Goal: Find specific page/section: Find specific page/section

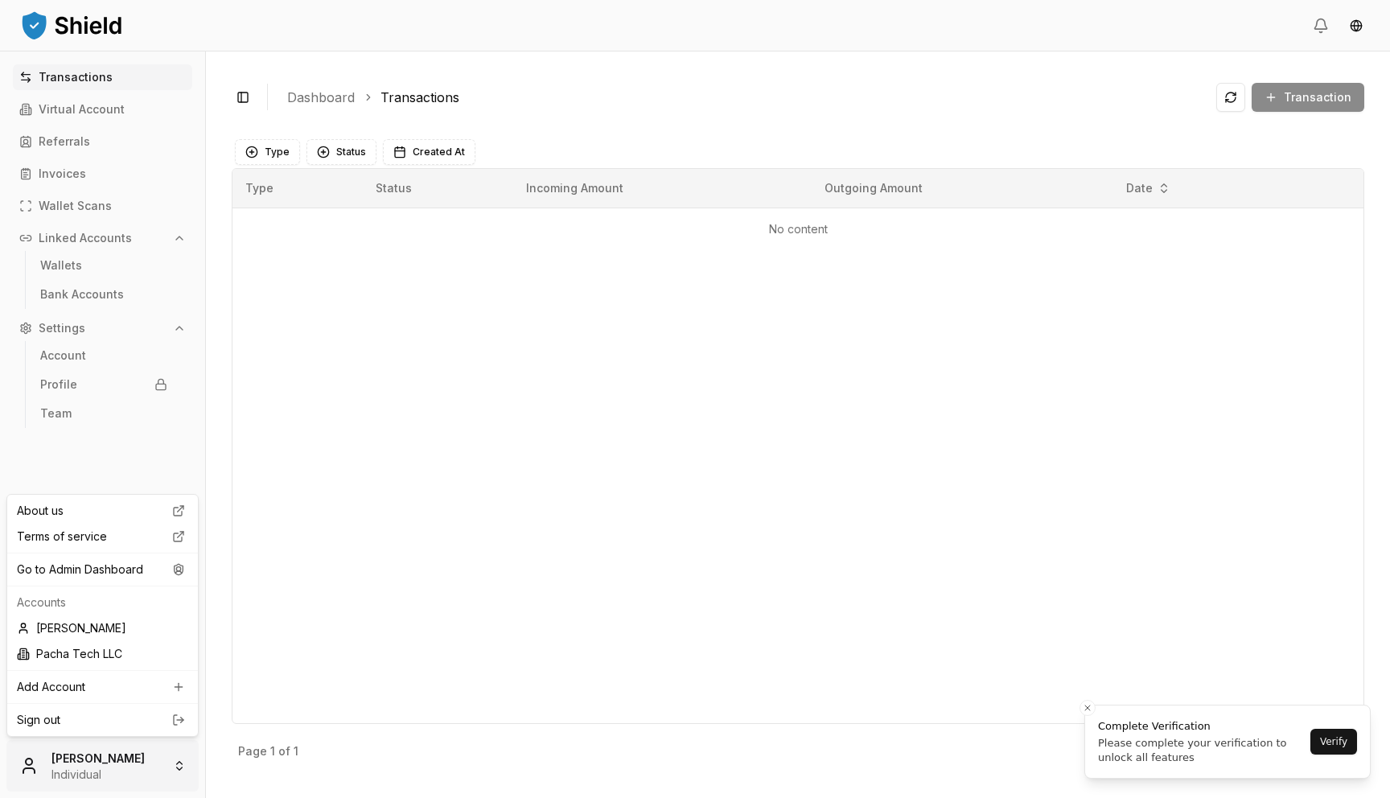
click at [106, 779] on html "Transactions Virtual Account Referrals Invoices Wallet Scans Linked Accounts Wa…" at bounding box center [695, 399] width 1390 height 798
click at [120, 577] on div "Go to Admin Dashboard" at bounding box center [102, 570] width 184 height 26
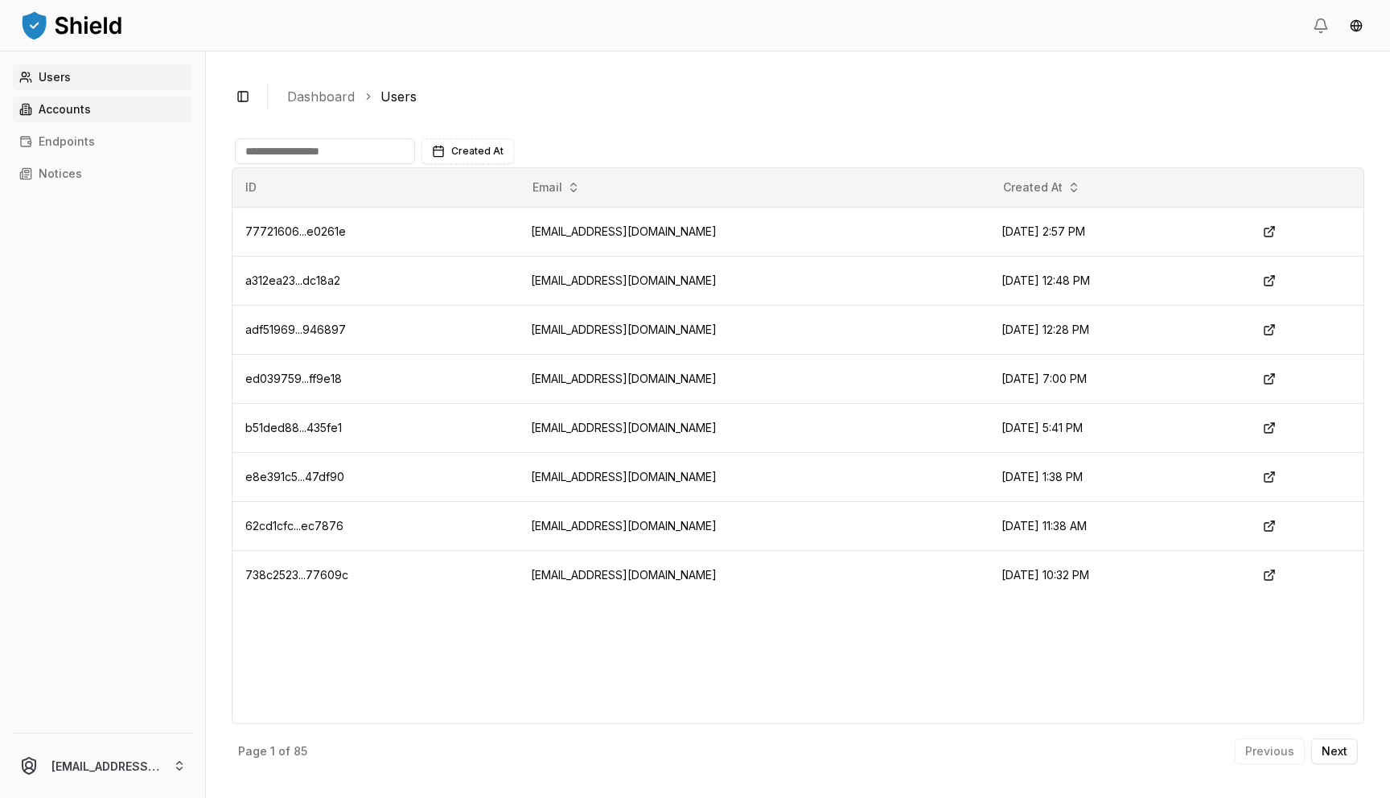
click at [76, 105] on p "Accounts" at bounding box center [65, 109] width 52 height 11
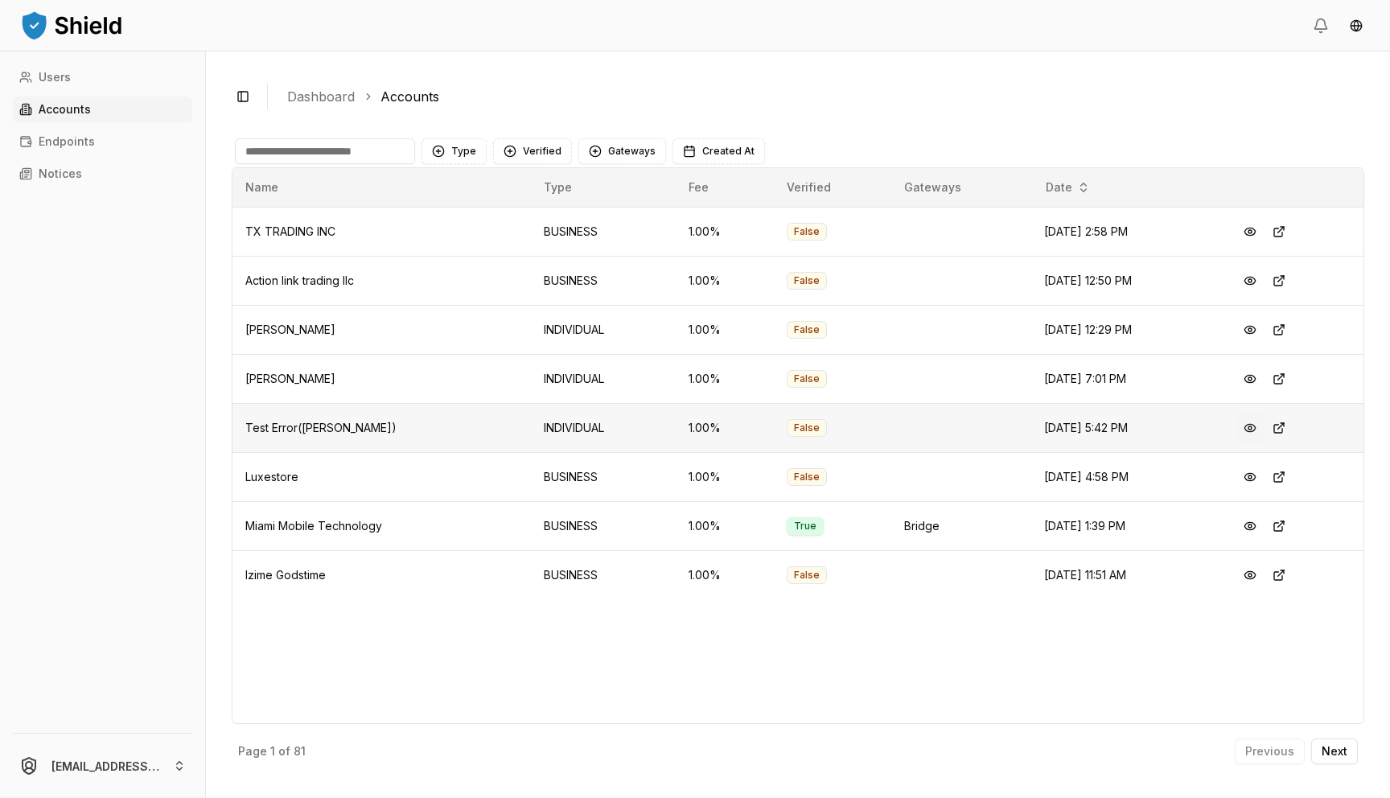
click at [1258, 426] on button at bounding box center [1250, 427] width 29 height 29
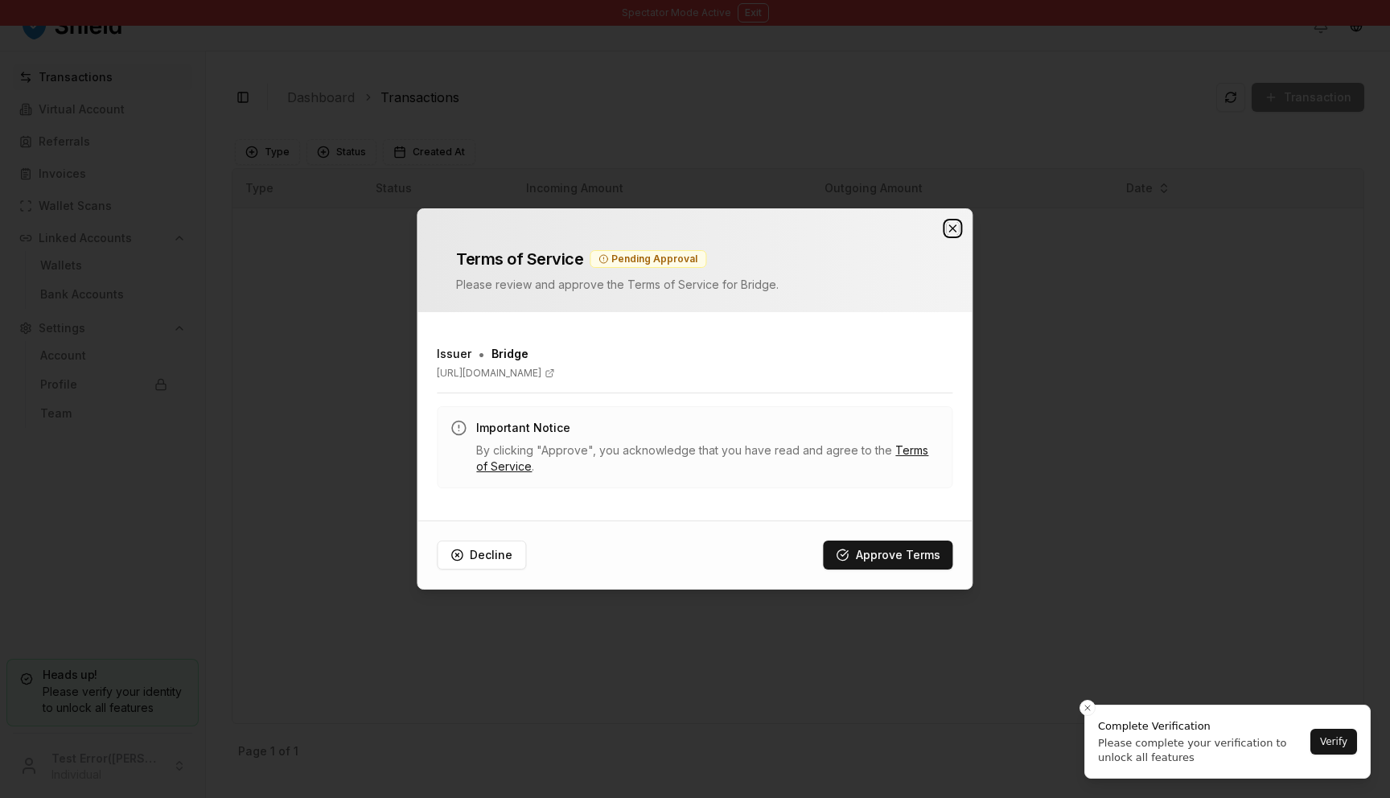
click at [950, 228] on icon "button" at bounding box center [953, 228] width 13 height 13
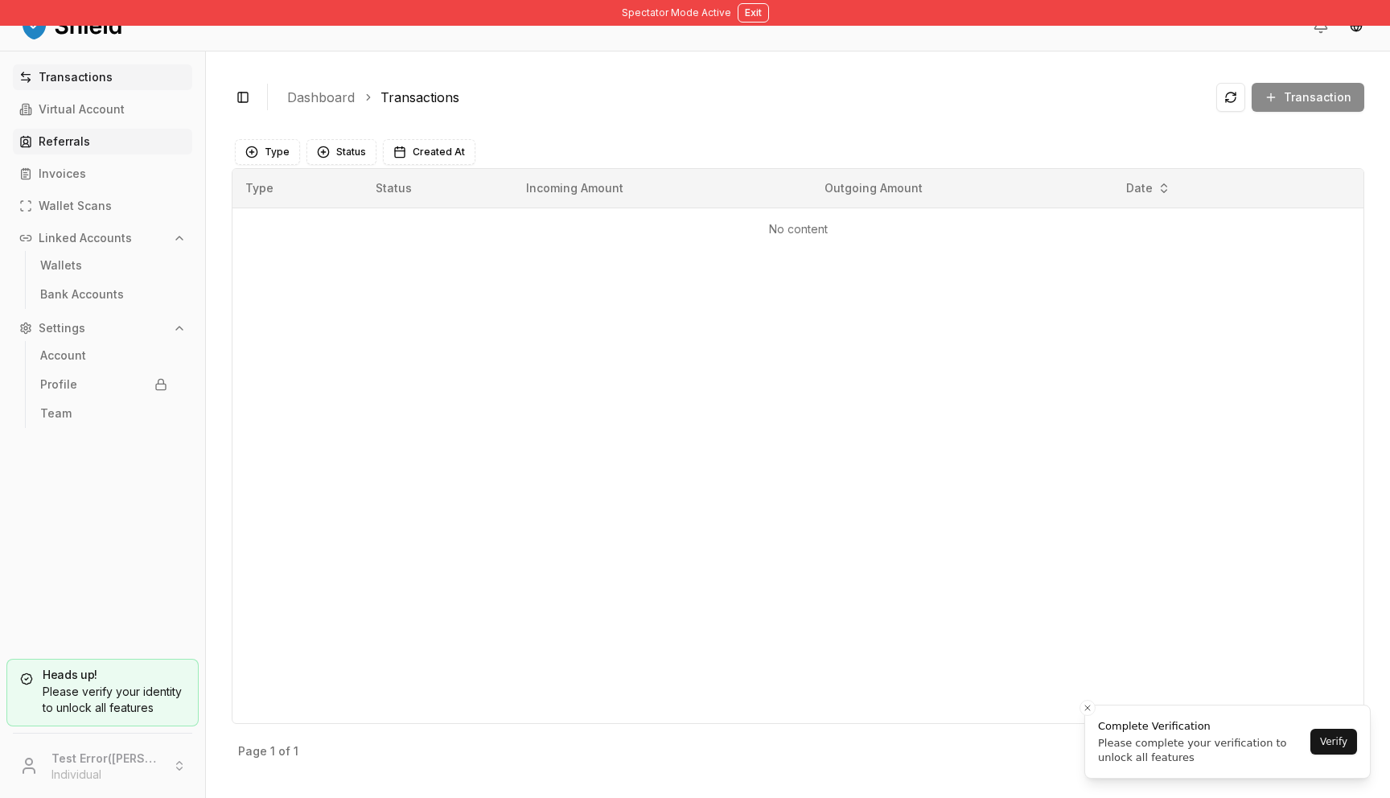
click at [125, 134] on link "Referrals" at bounding box center [102, 142] width 179 height 26
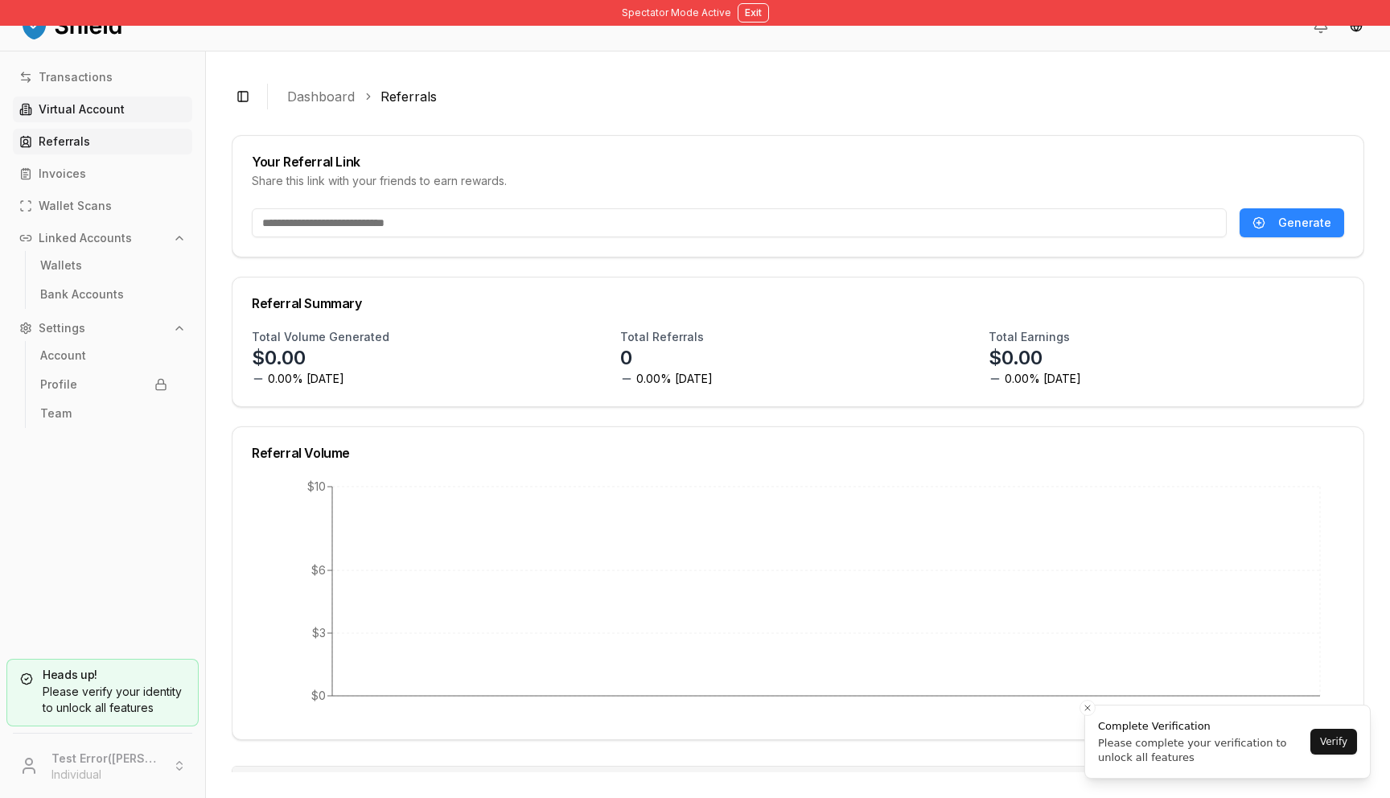
click at [109, 109] on p "Virtual Account" at bounding box center [82, 109] width 86 height 11
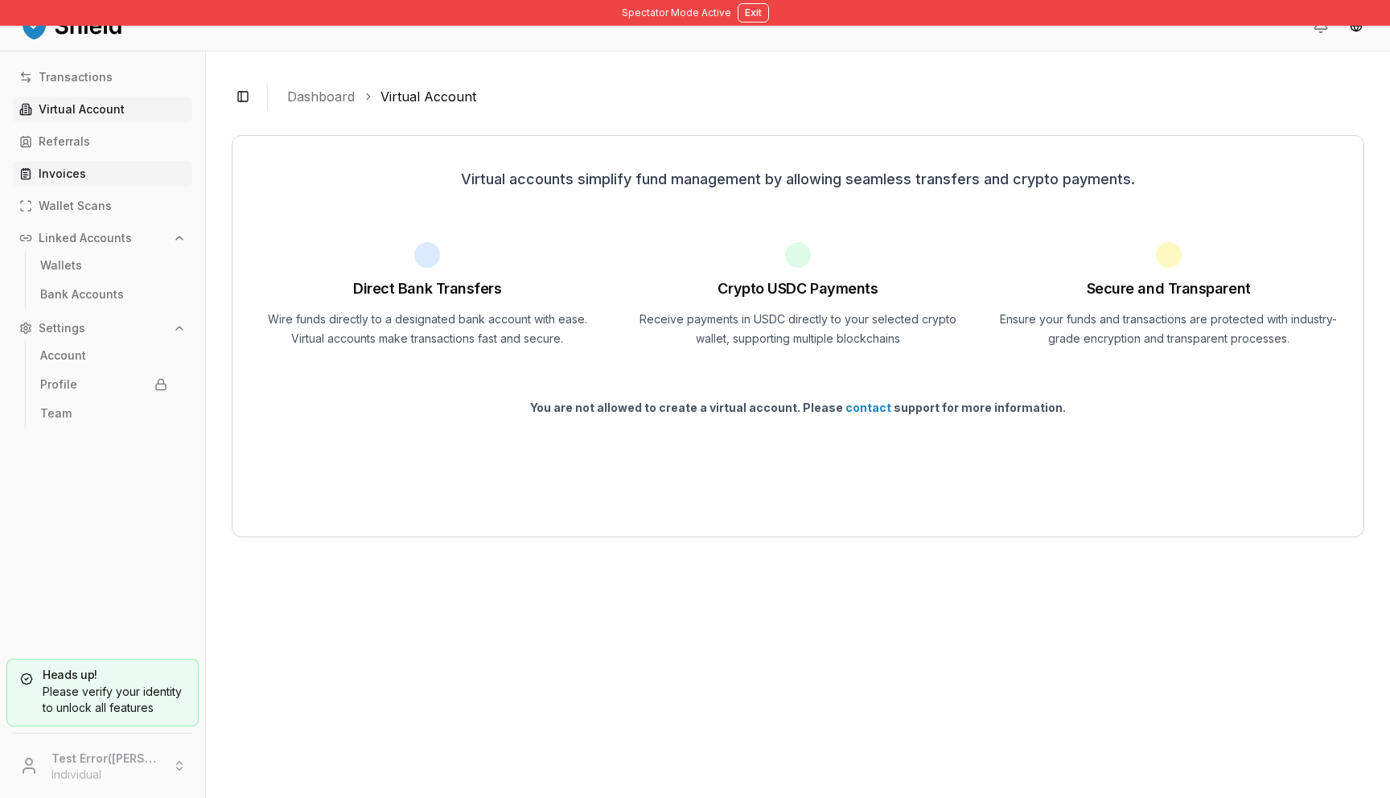
click at [97, 183] on link "Invoices" at bounding box center [102, 174] width 179 height 26
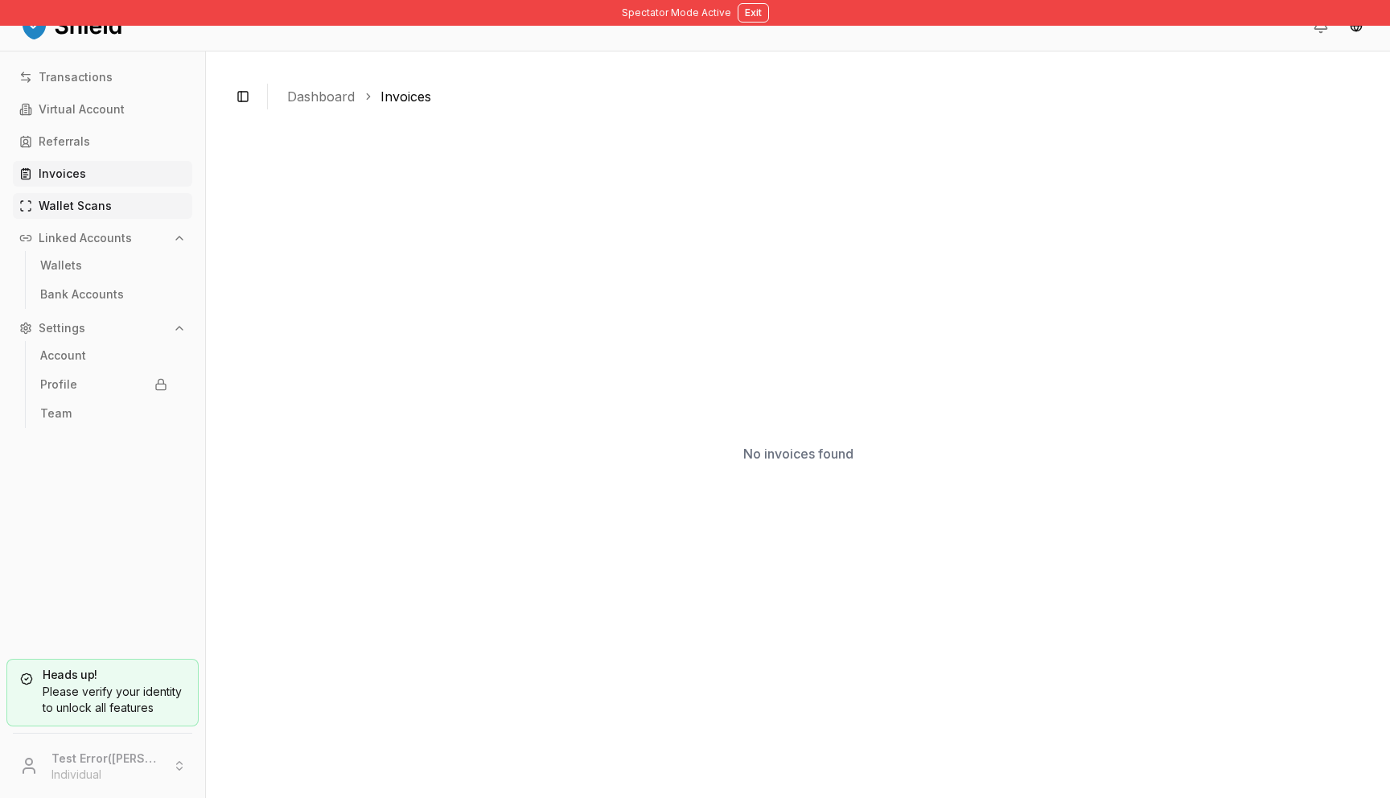
click at [106, 213] on link "Wallet Scans" at bounding box center [102, 206] width 179 height 26
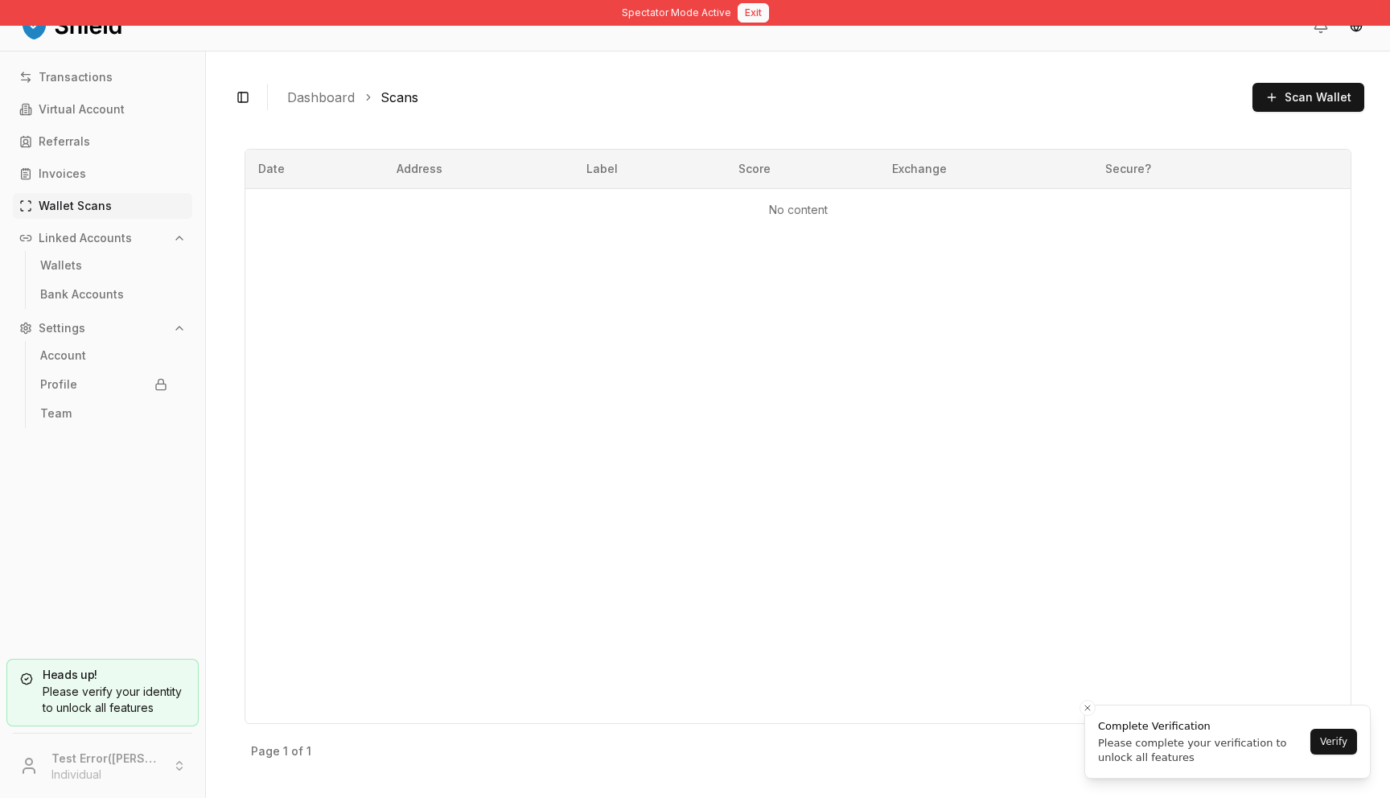
click at [752, 6] on button "Exit" at bounding box center [753, 12] width 31 height 19
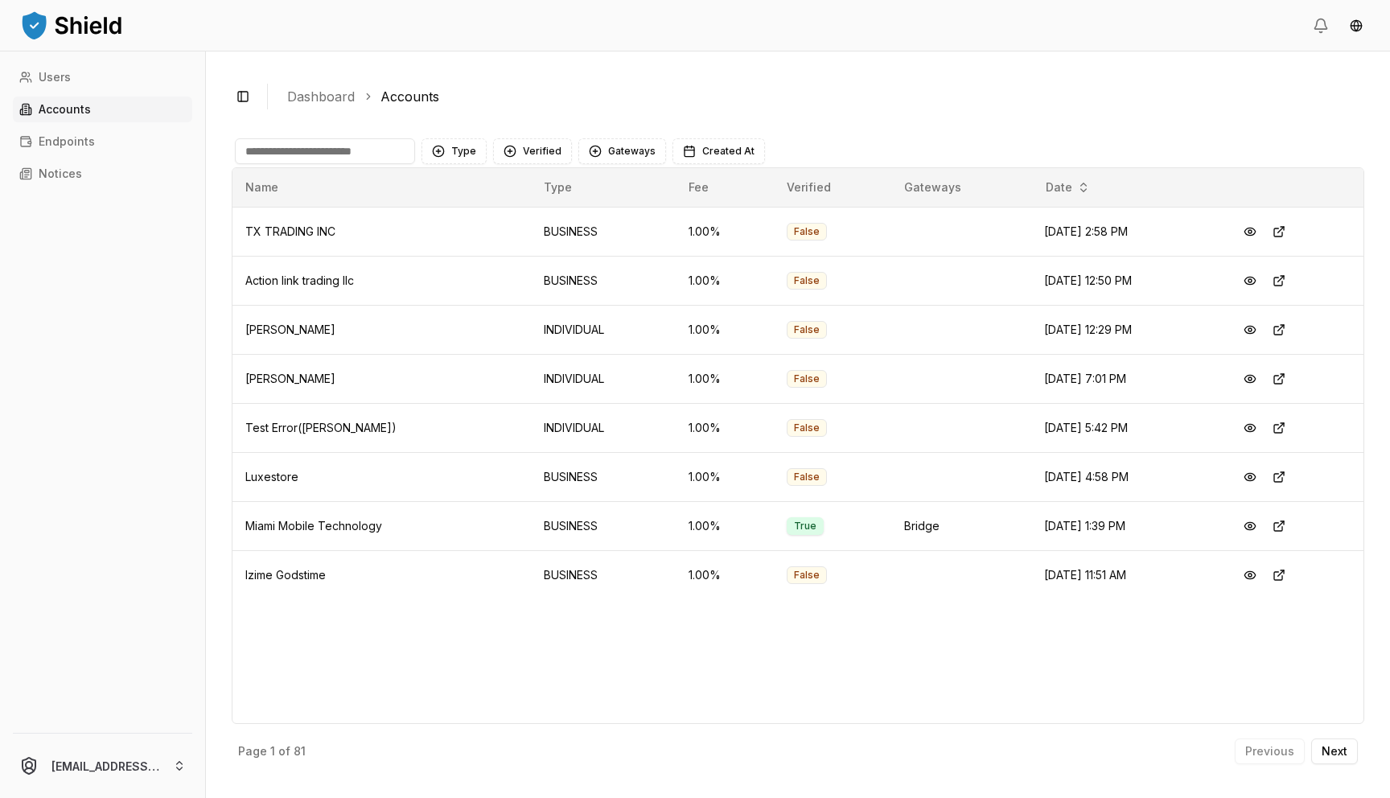
click at [278, 148] on input at bounding box center [325, 151] width 180 height 26
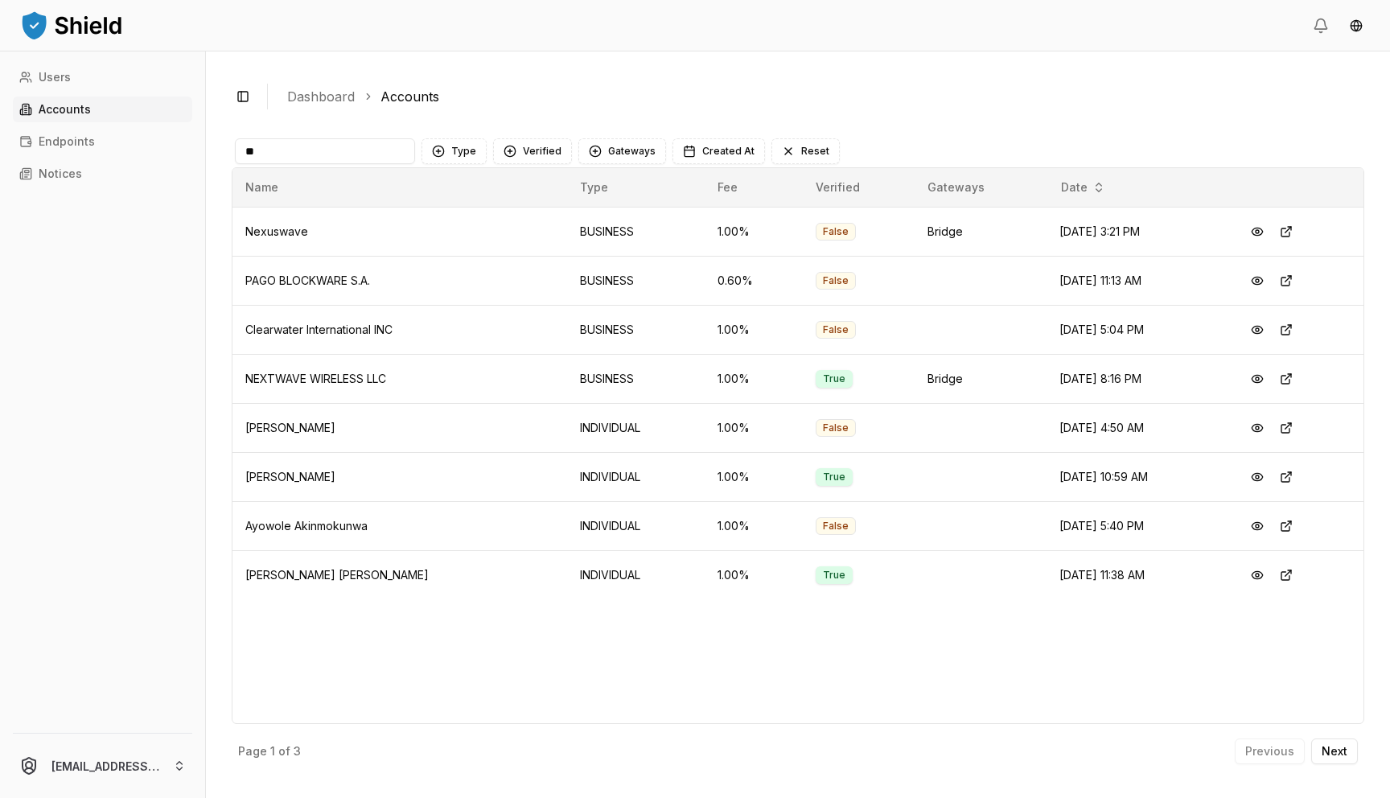
type input "*"
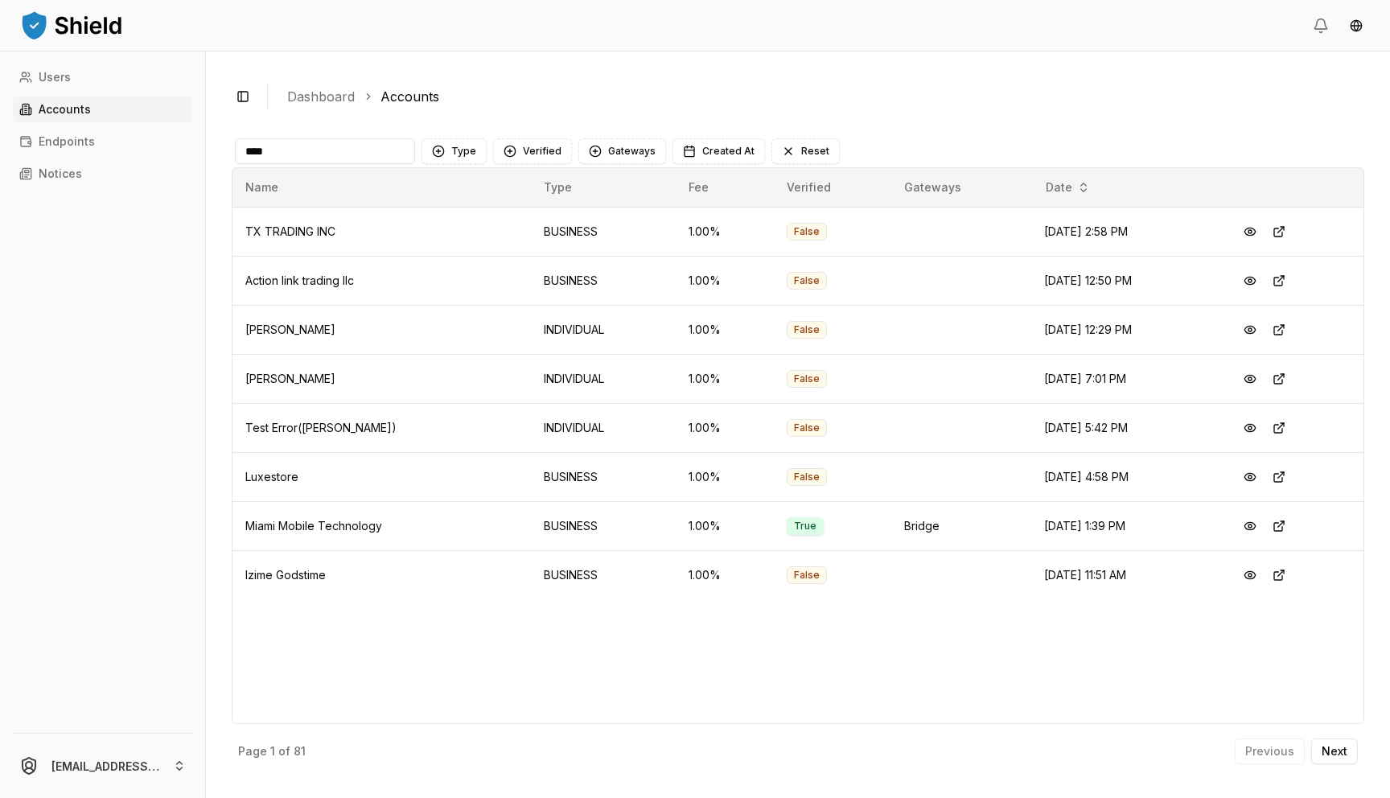
type input "****"
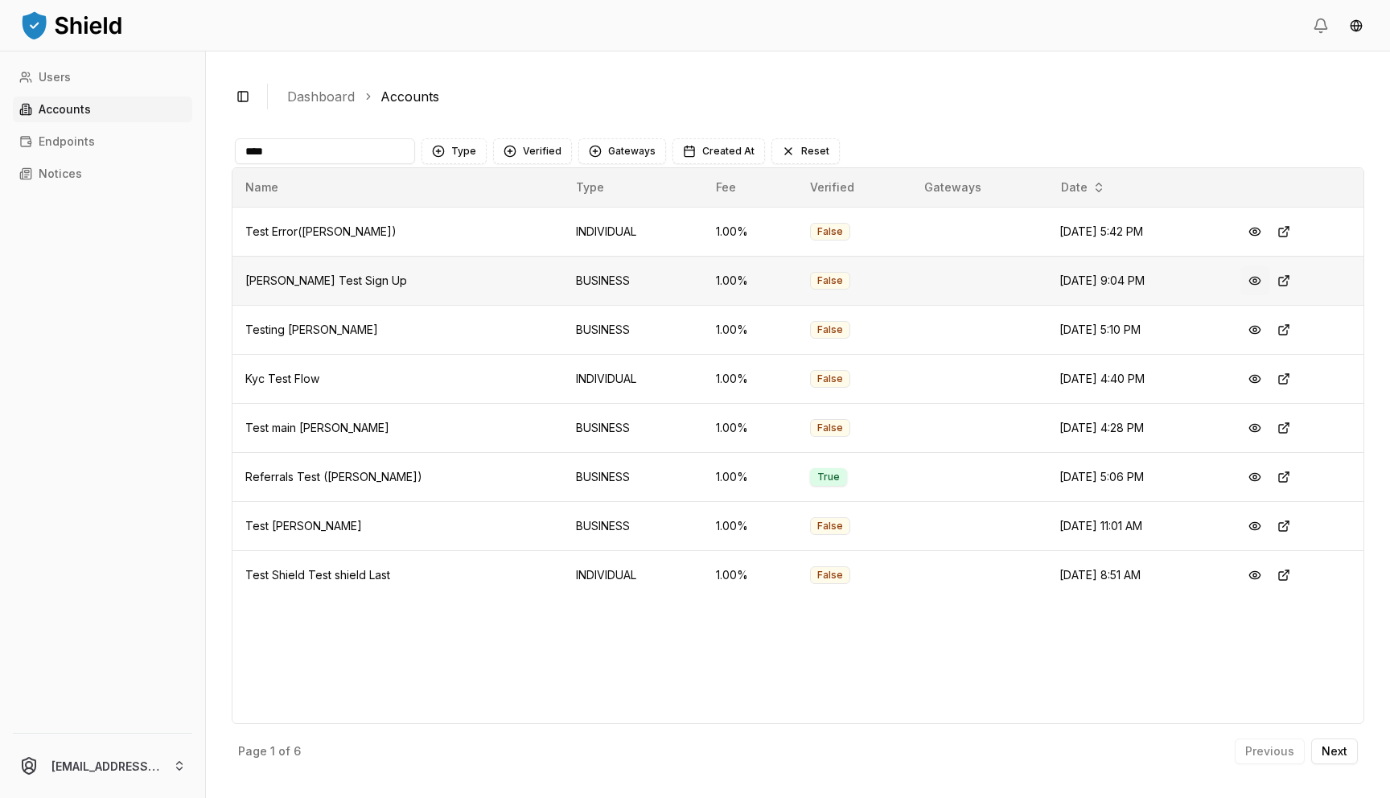
click at [1260, 283] on button at bounding box center [1254, 280] width 29 height 29
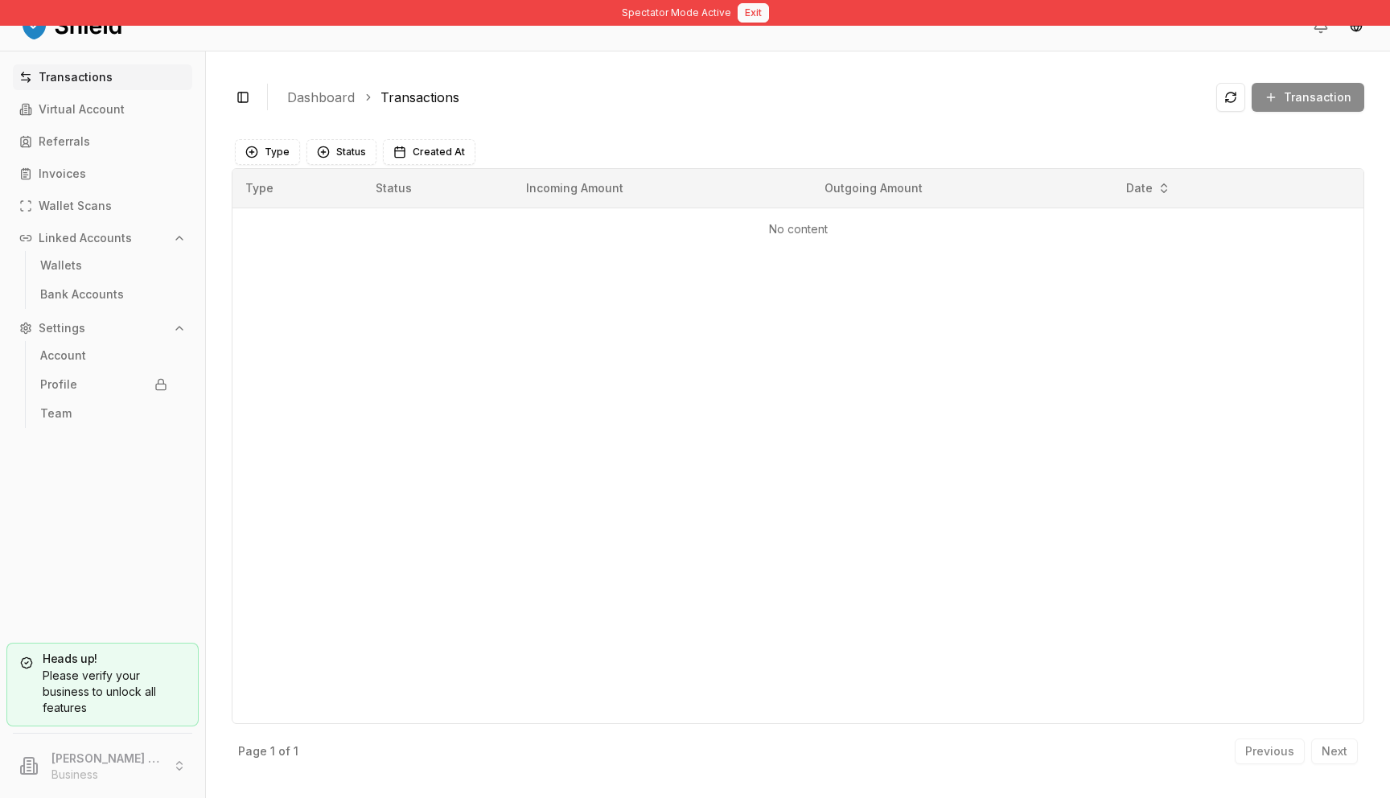
click at [751, 19] on button "Exit" at bounding box center [753, 12] width 31 height 19
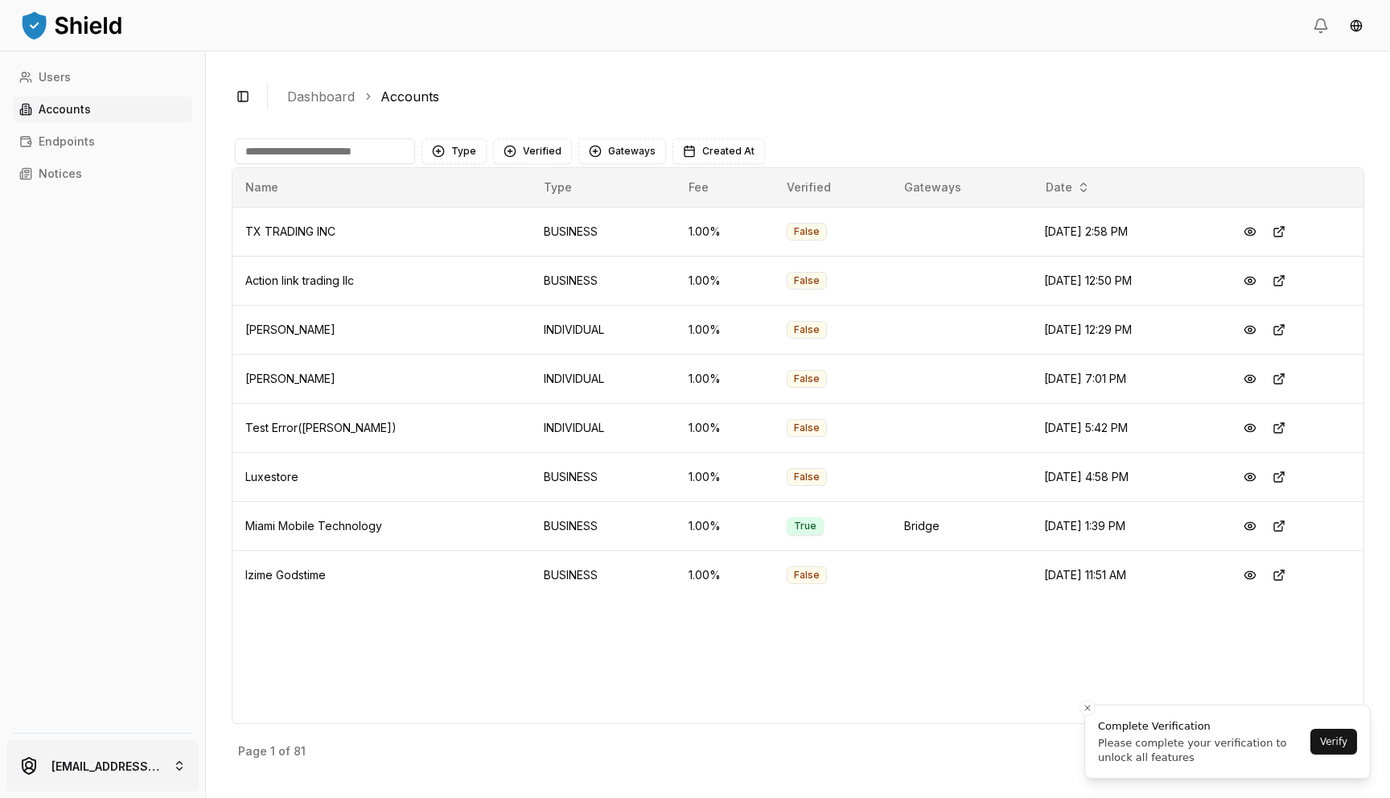
click at [109, 759] on html "Users Accounts Endpoints Notices [EMAIL_ADDRESS][DOMAIN_NAME] Toggle Sidebar Da…" at bounding box center [695, 399] width 1390 height 798
click at [125, 331] on html "Users Accounts Endpoints Notices [EMAIL_ADDRESS][DOMAIN_NAME] Toggle Sidebar Da…" at bounding box center [695, 399] width 1390 height 798
click at [81, 138] on p "Endpoints" at bounding box center [67, 141] width 56 height 11
click at [282, 159] on input at bounding box center [325, 151] width 180 height 26
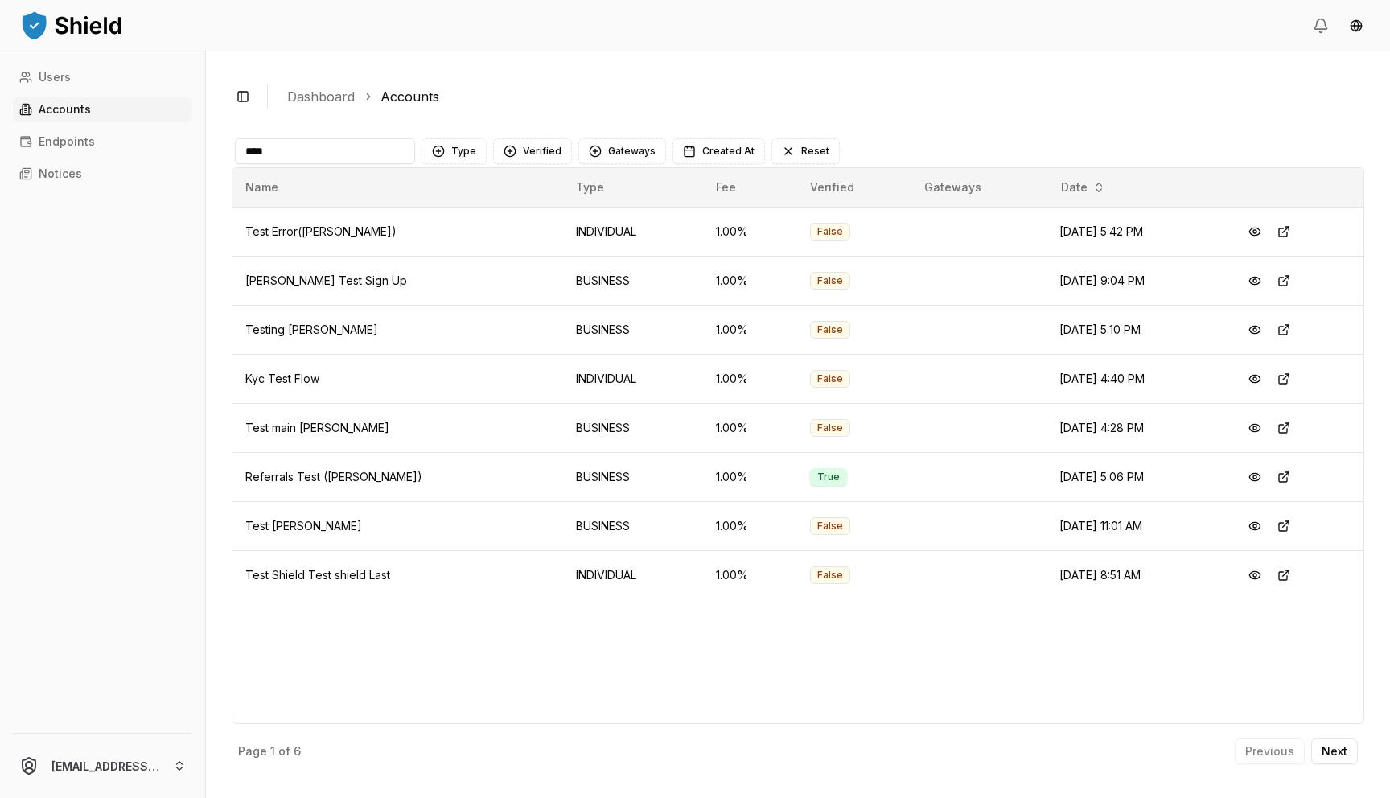
type input "****"
click at [1256, 378] on button at bounding box center [1254, 378] width 29 height 29
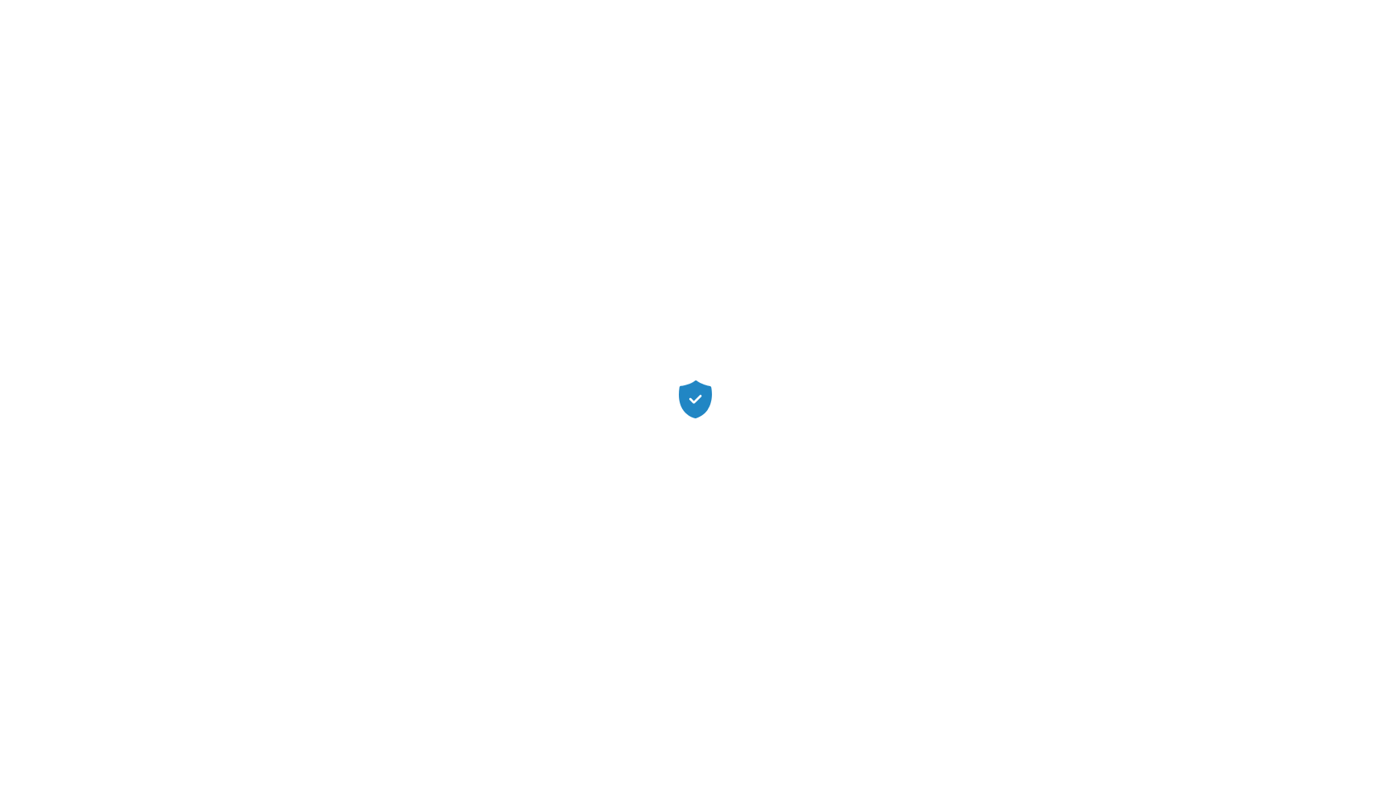
click at [806, 626] on div at bounding box center [695, 399] width 1390 height 798
click at [693, 409] on icon at bounding box center [695, 399] width 33 height 38
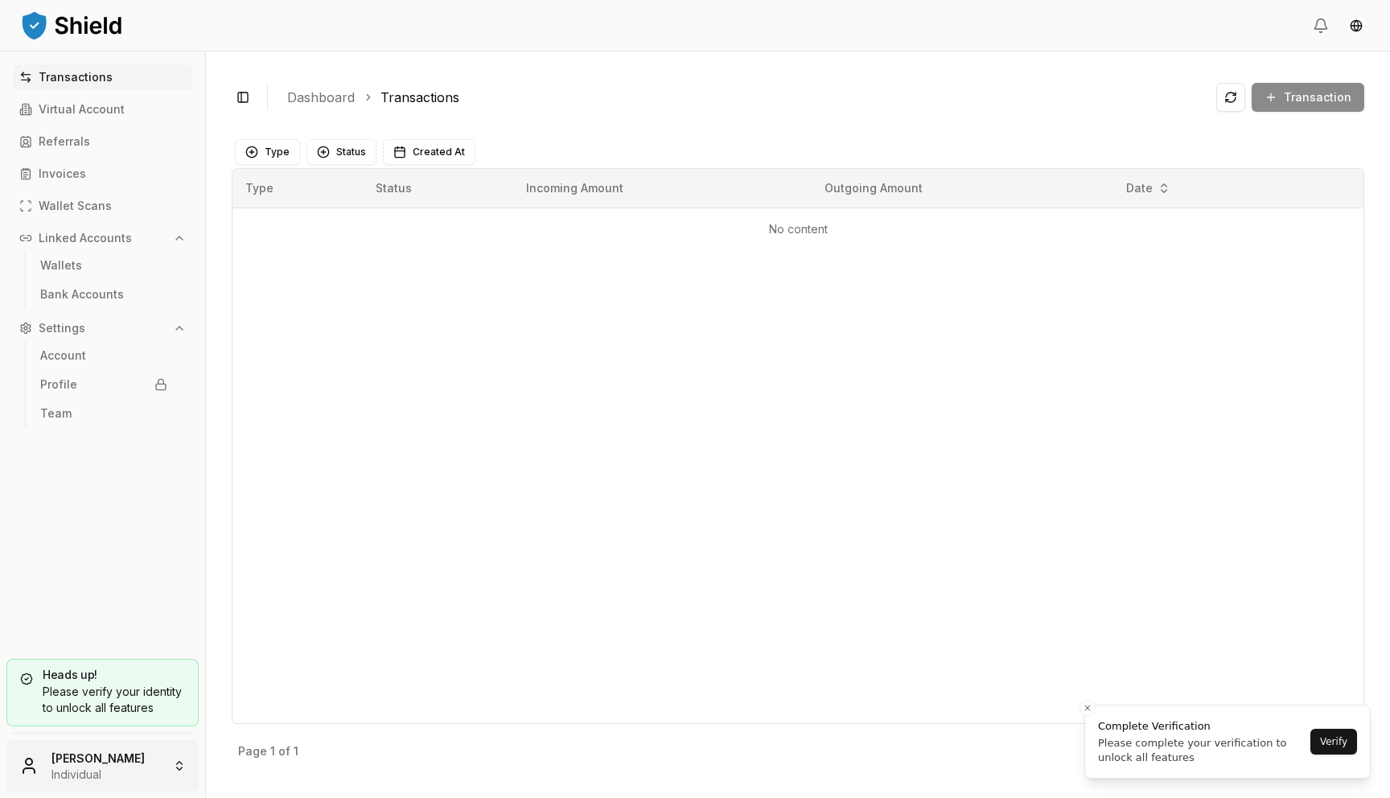
click at [113, 751] on html "Transactions Virtual Account Referrals Invoices Wallet Scans Linked Accounts Wa…" at bounding box center [695, 399] width 1390 height 798
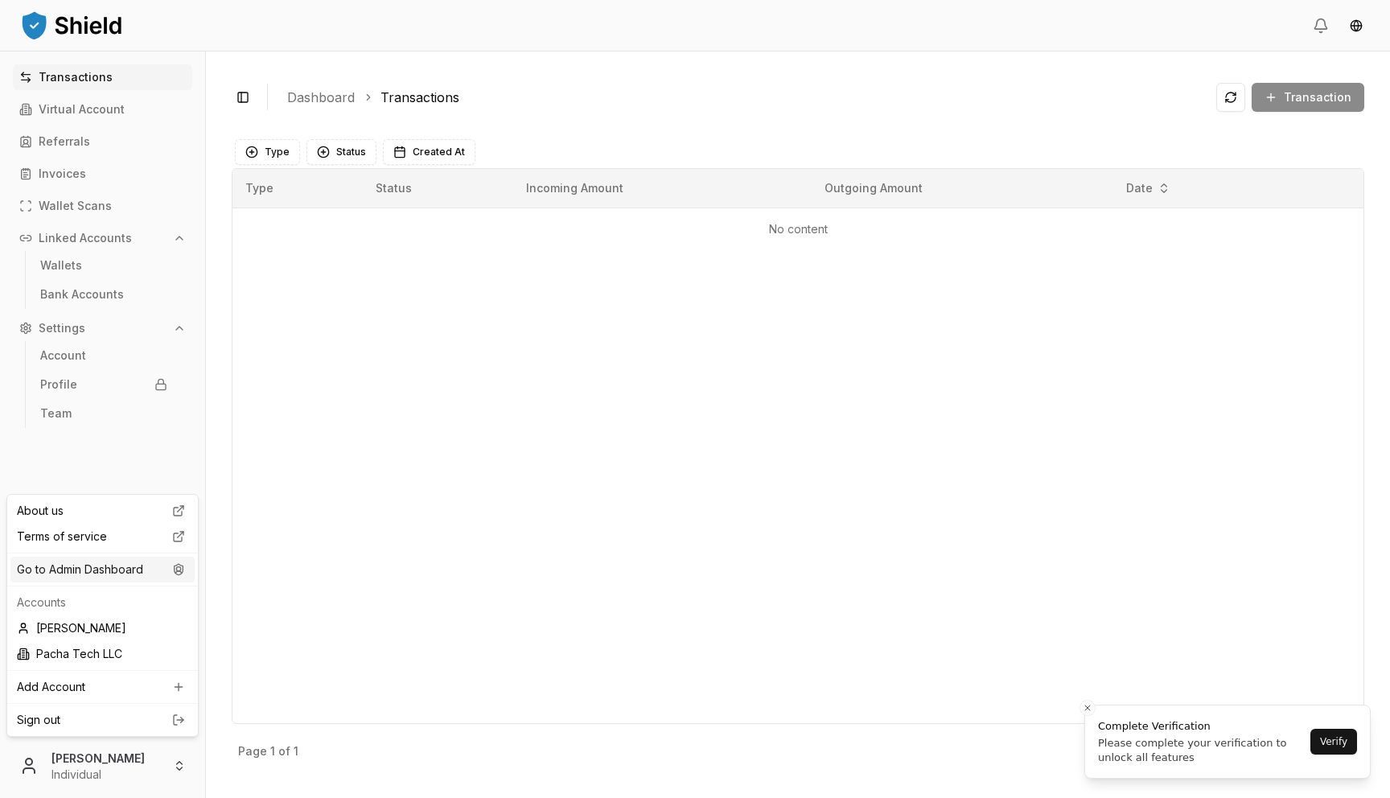
click at [126, 564] on div "Go to Admin Dashboard" at bounding box center [102, 570] width 184 height 26
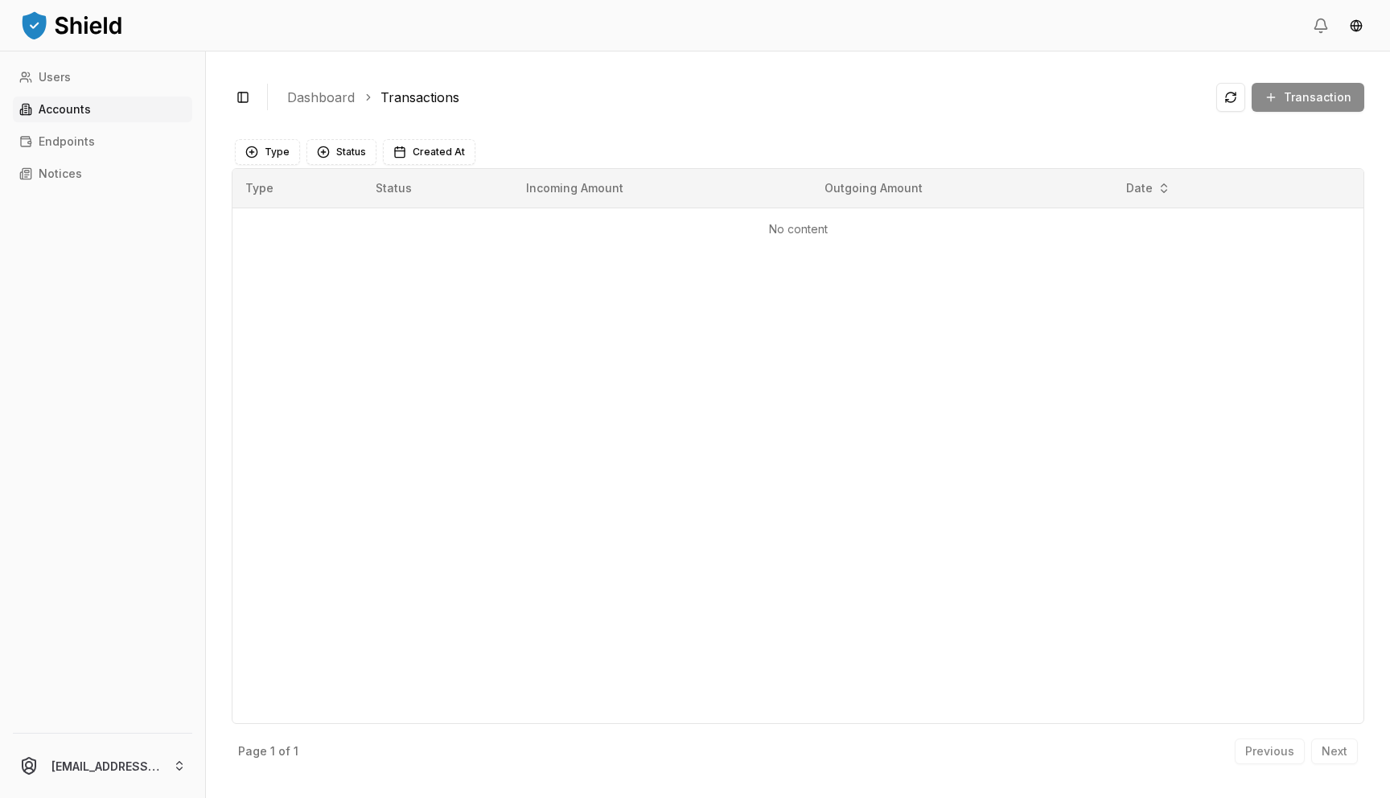
click at [117, 112] on link "Accounts" at bounding box center [102, 110] width 179 height 26
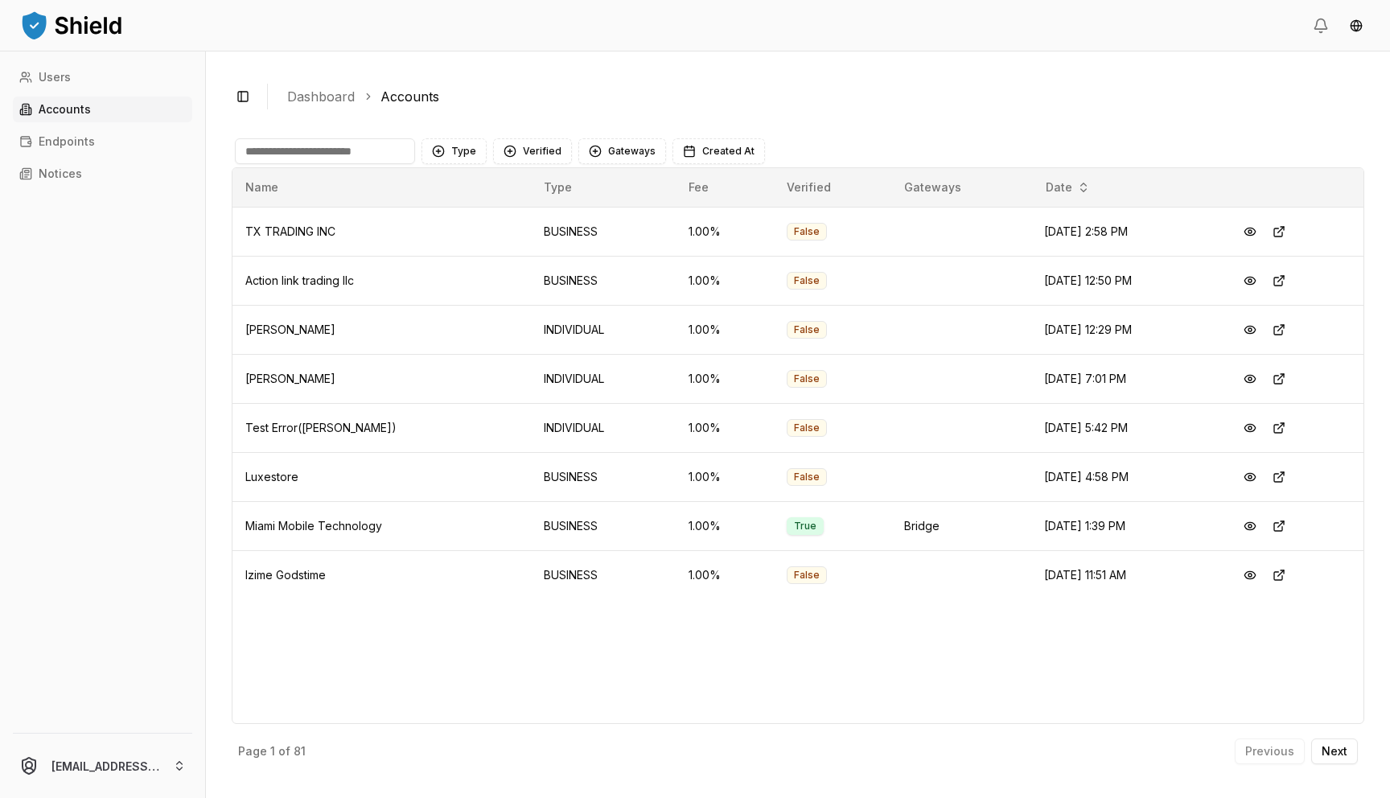
click at [269, 158] on input at bounding box center [325, 151] width 180 height 26
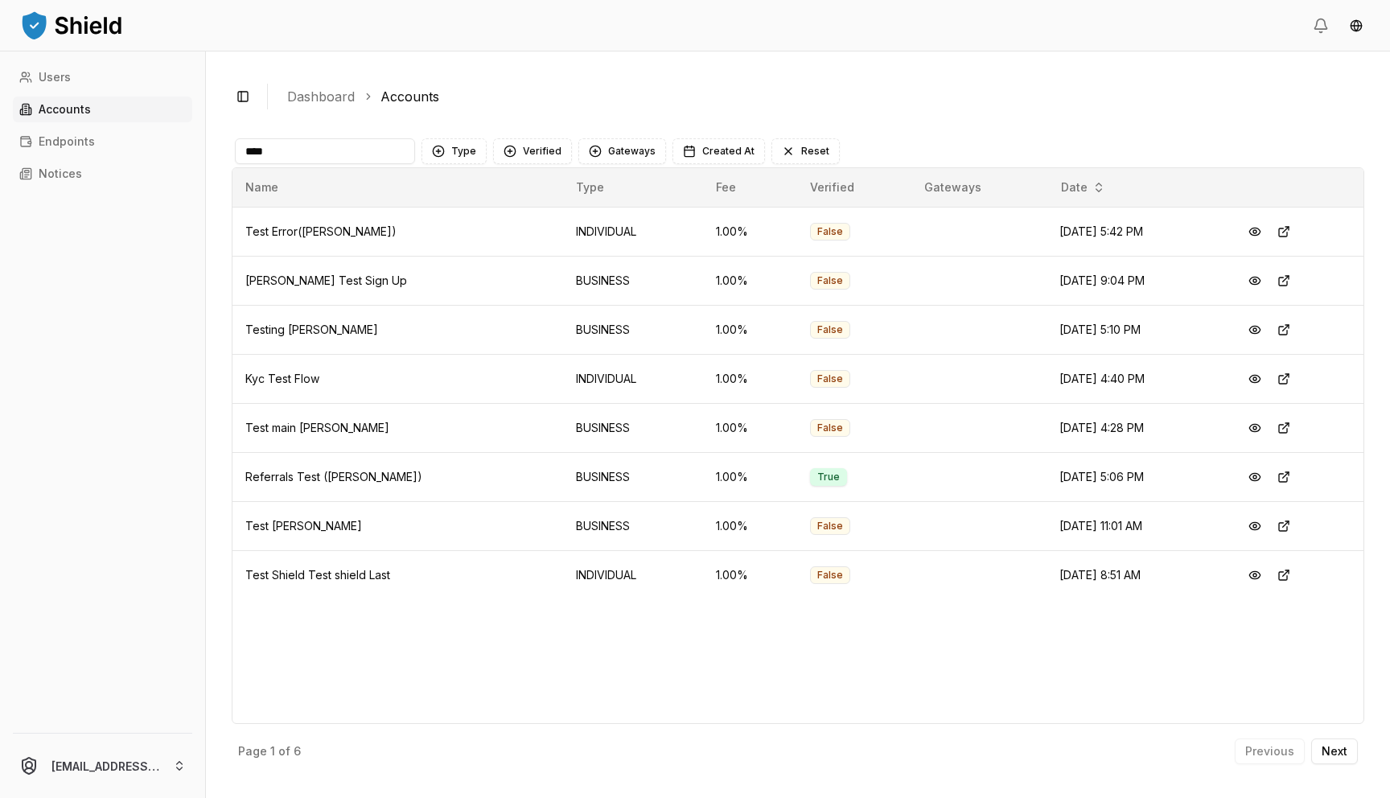
type input "****"
click at [1254, 388] on button at bounding box center [1254, 378] width 29 height 29
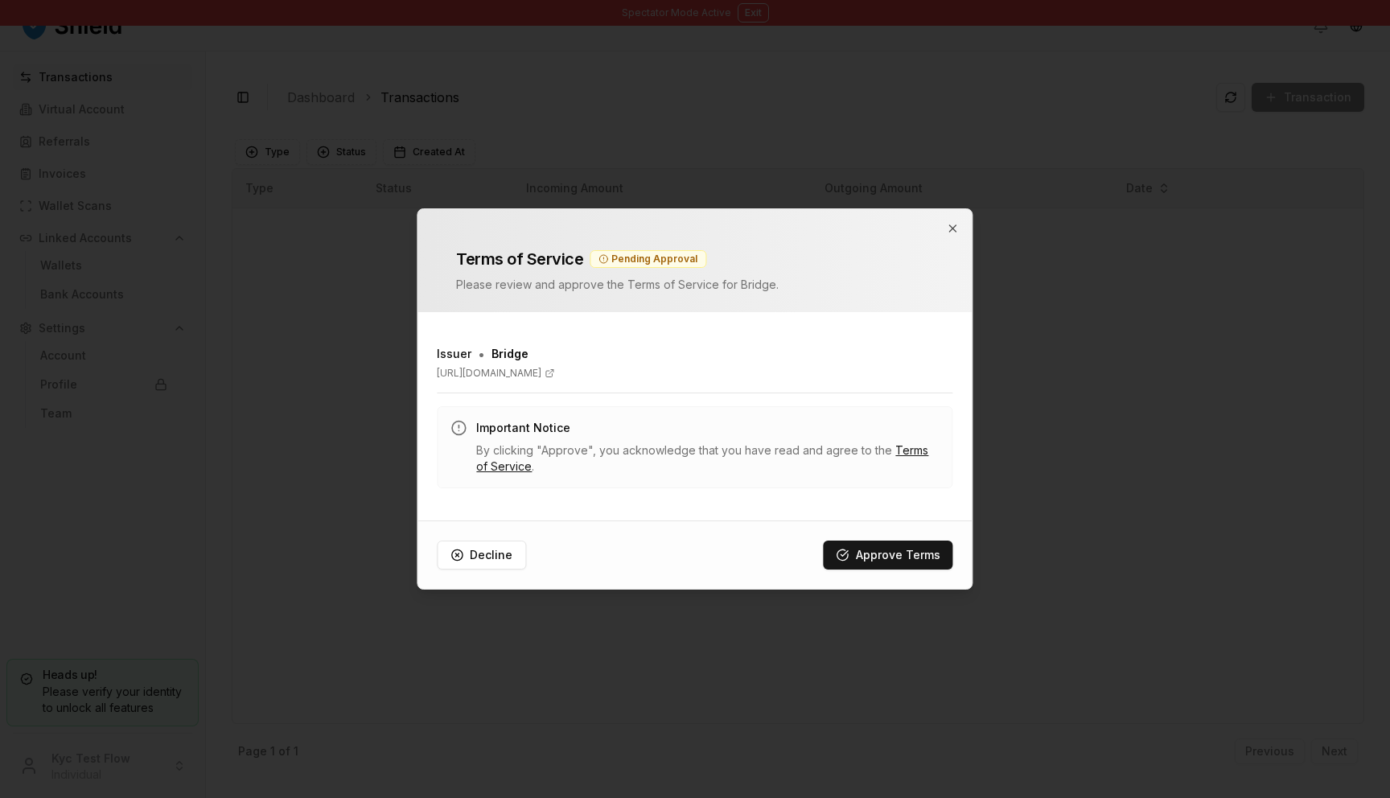
click at [942, 229] on div "Terms of Service Pending Approval Please review and approve the Terms of Servic…" at bounding box center [695, 260] width 516 height 64
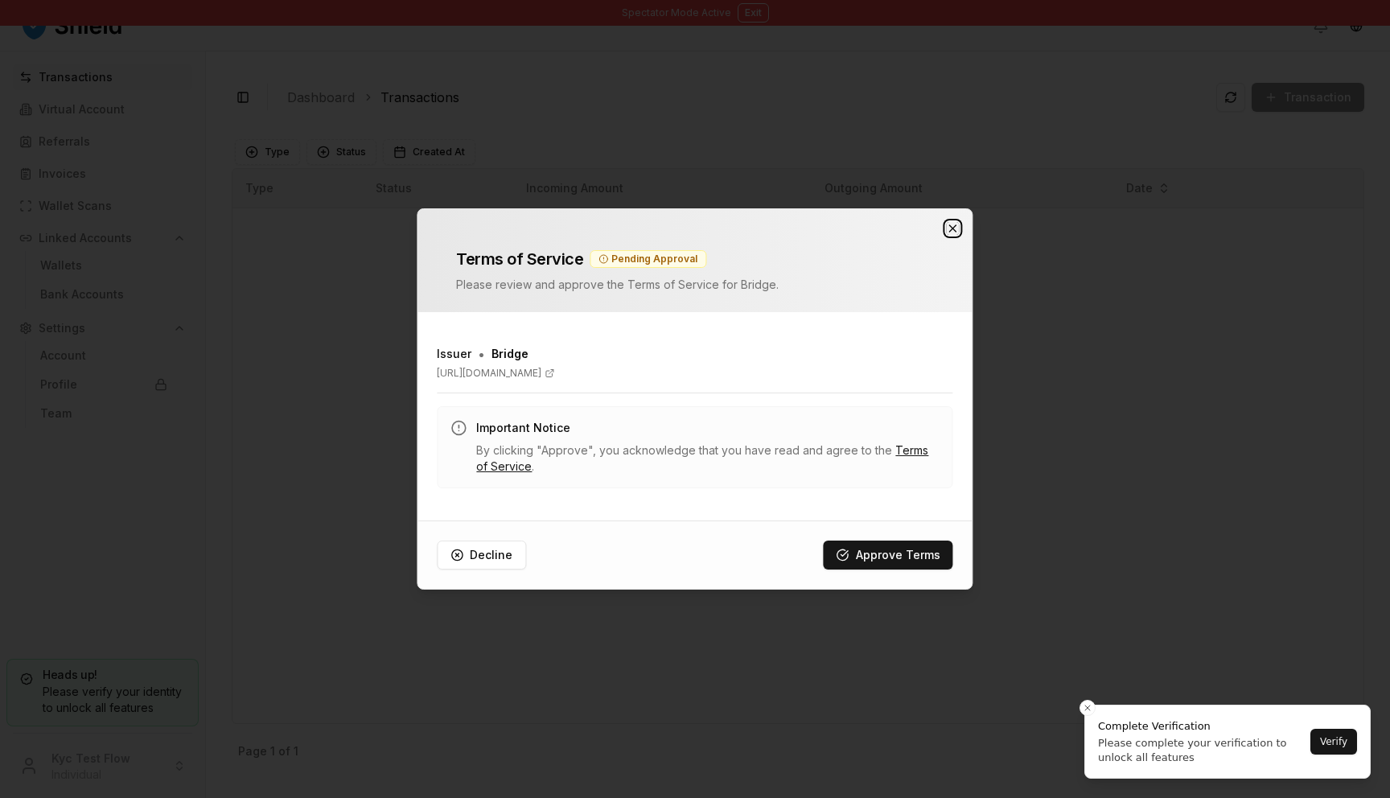
click at [956, 229] on icon "button" at bounding box center [953, 228] width 13 height 13
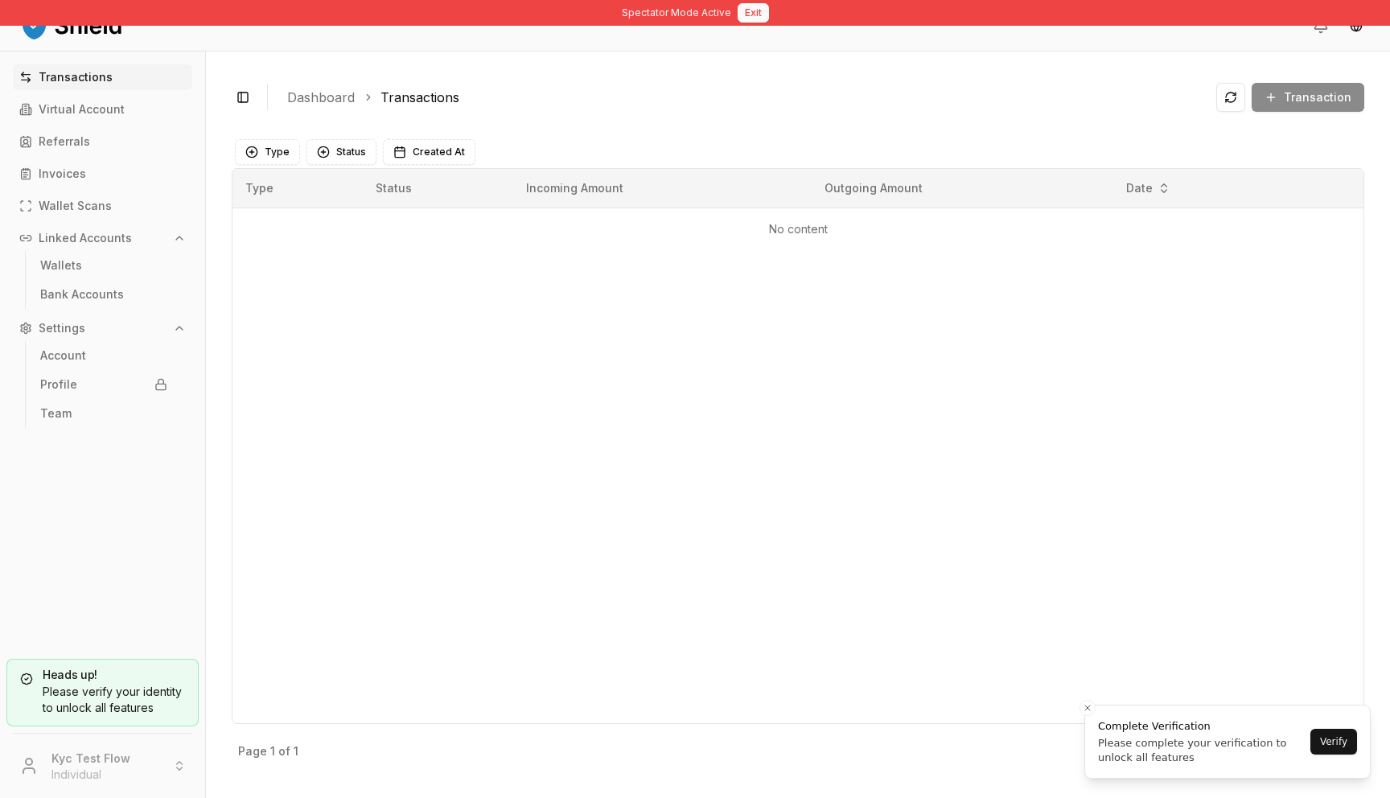
click at [738, 17] on button "Exit" at bounding box center [753, 12] width 31 height 19
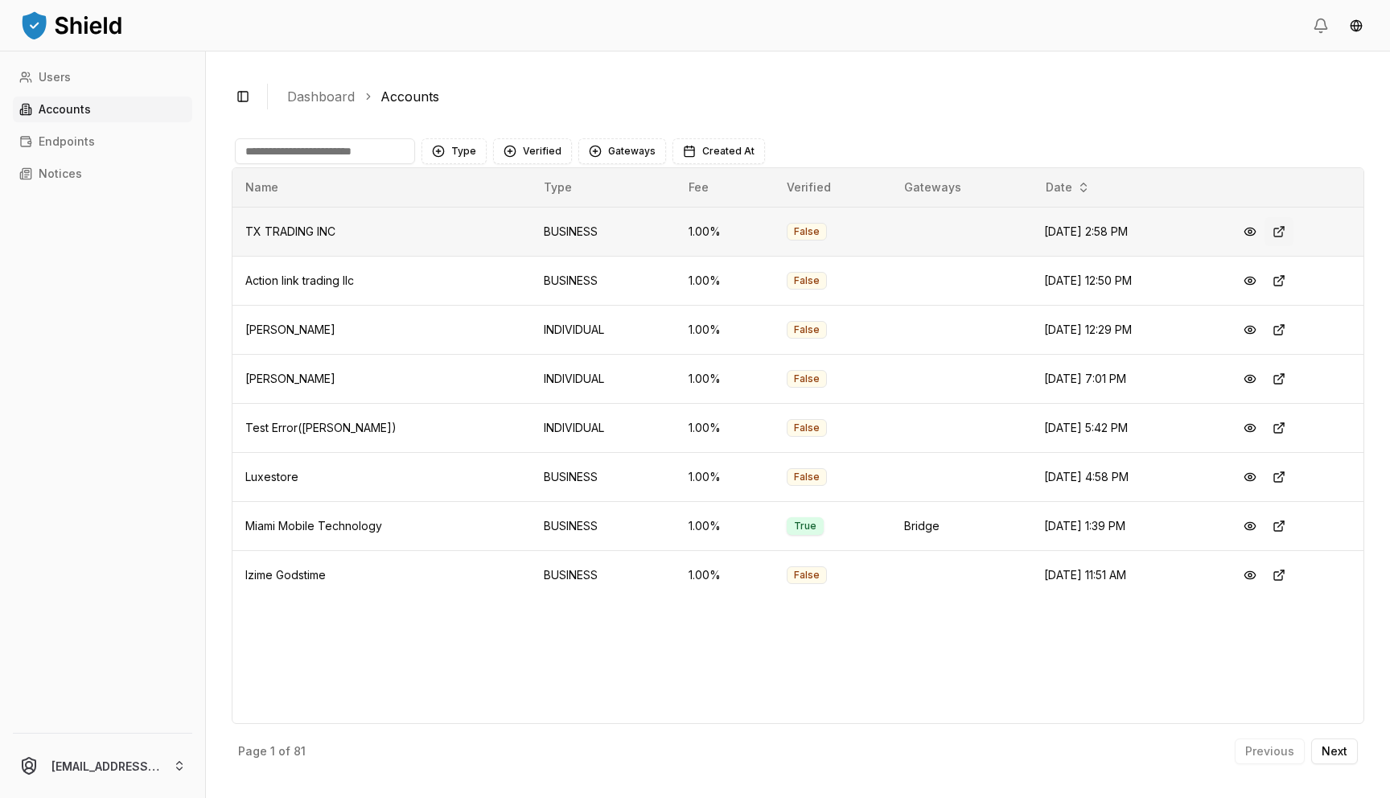
click at [1285, 232] on button at bounding box center [1279, 231] width 29 height 29
click at [325, 154] on input at bounding box center [325, 151] width 180 height 26
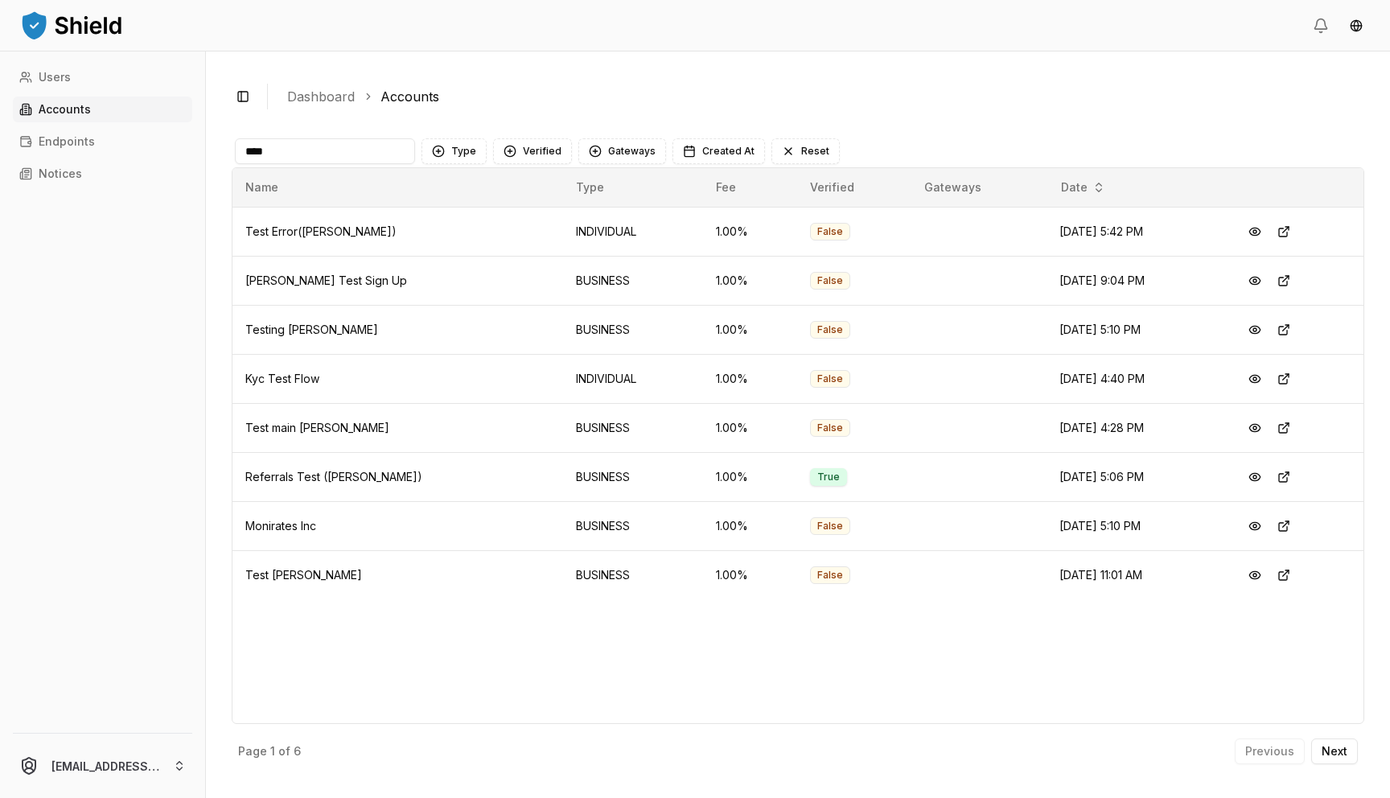
type input "****"
click at [466, 149] on button "Type" at bounding box center [454, 151] width 65 height 26
click at [466, 241] on span "BUSINESS" at bounding box center [478, 243] width 54 height 16
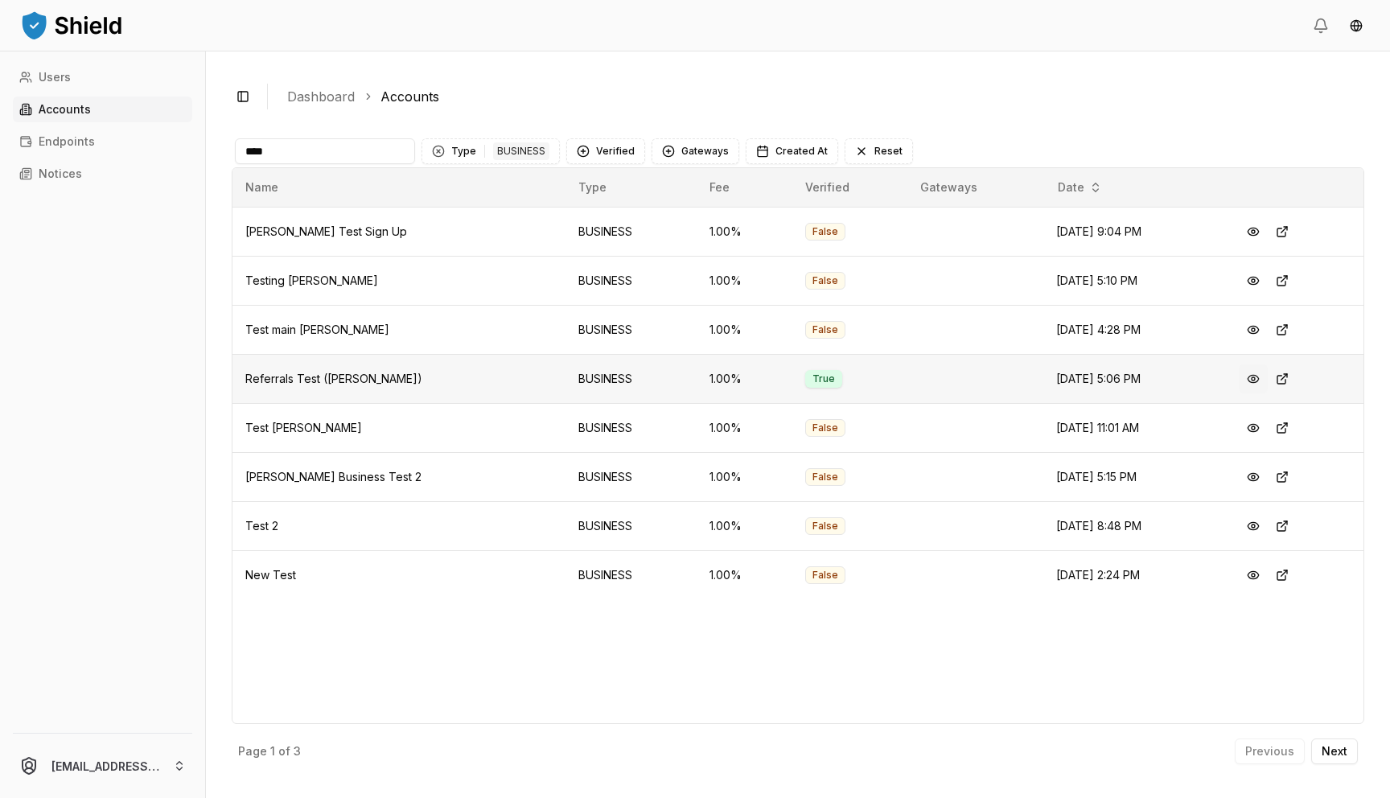
click at [1246, 375] on button at bounding box center [1253, 378] width 29 height 29
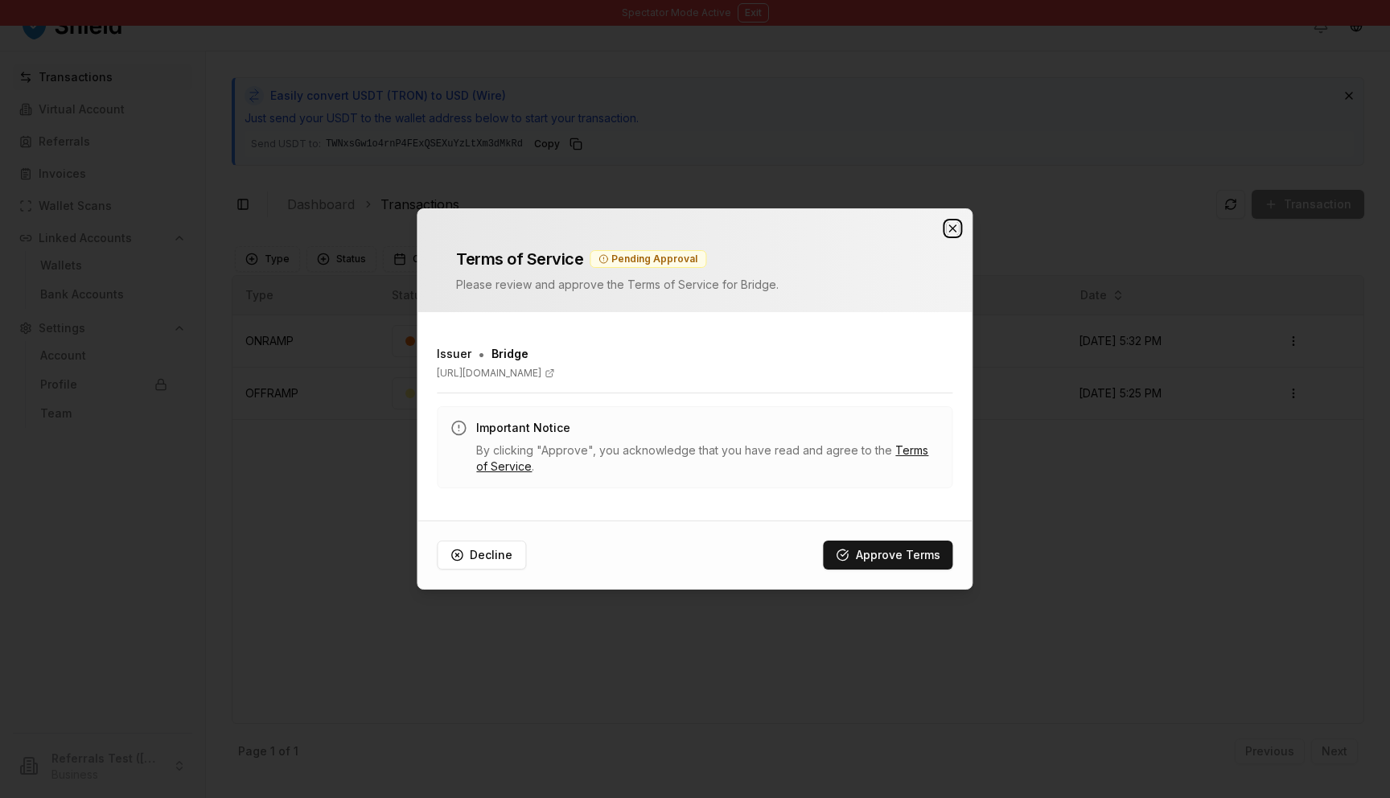
click at [956, 231] on icon "button" at bounding box center [953, 228] width 6 height 6
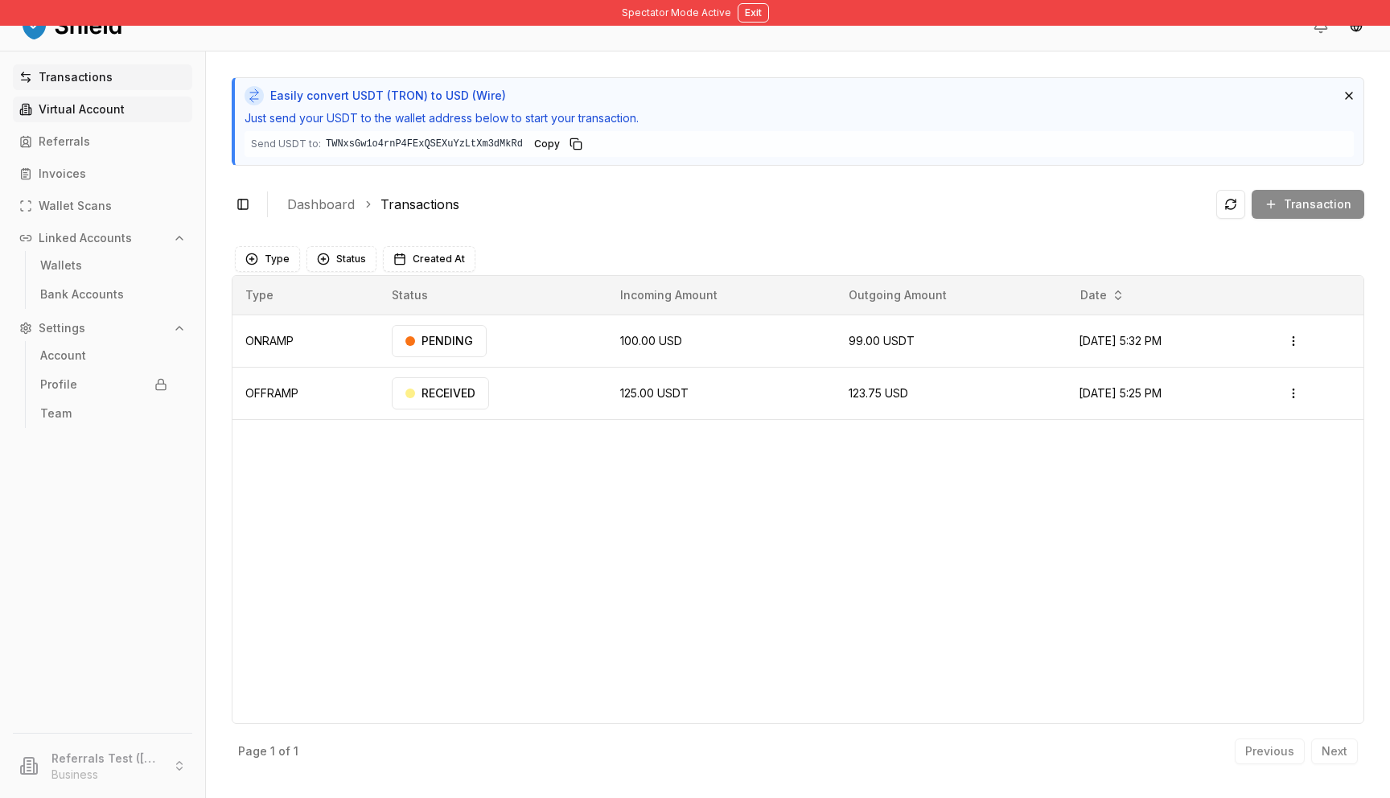
click at [141, 121] on link "Virtual Account" at bounding box center [102, 110] width 179 height 26
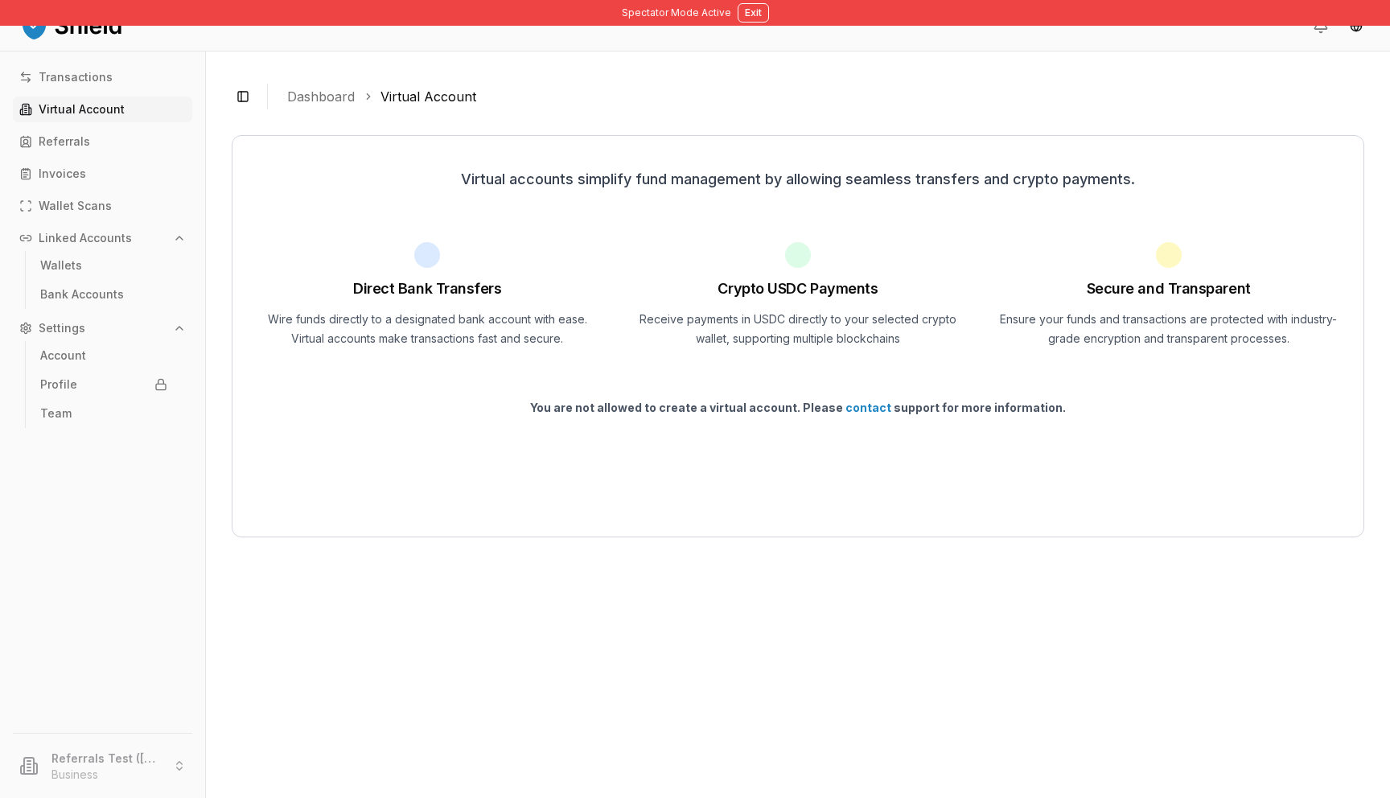
click at [140, 158] on div "Transactions Virtual Account Referrals Invoices Wallet Scans Linked Accounts Wa…" at bounding box center [102, 388] width 205 height 649
click at [137, 148] on link "Referrals" at bounding box center [102, 142] width 179 height 26
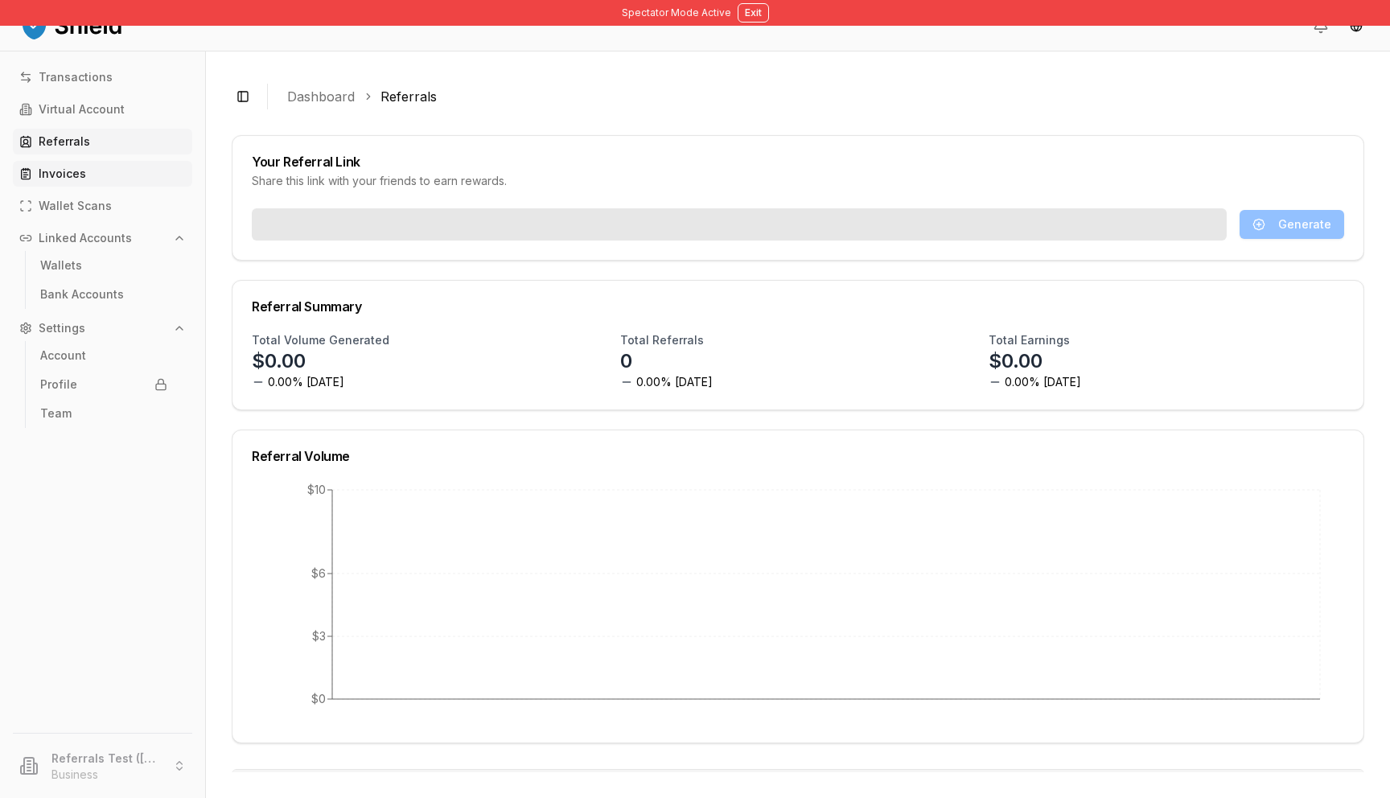
click at [143, 175] on link "Invoices" at bounding box center [102, 174] width 179 height 26
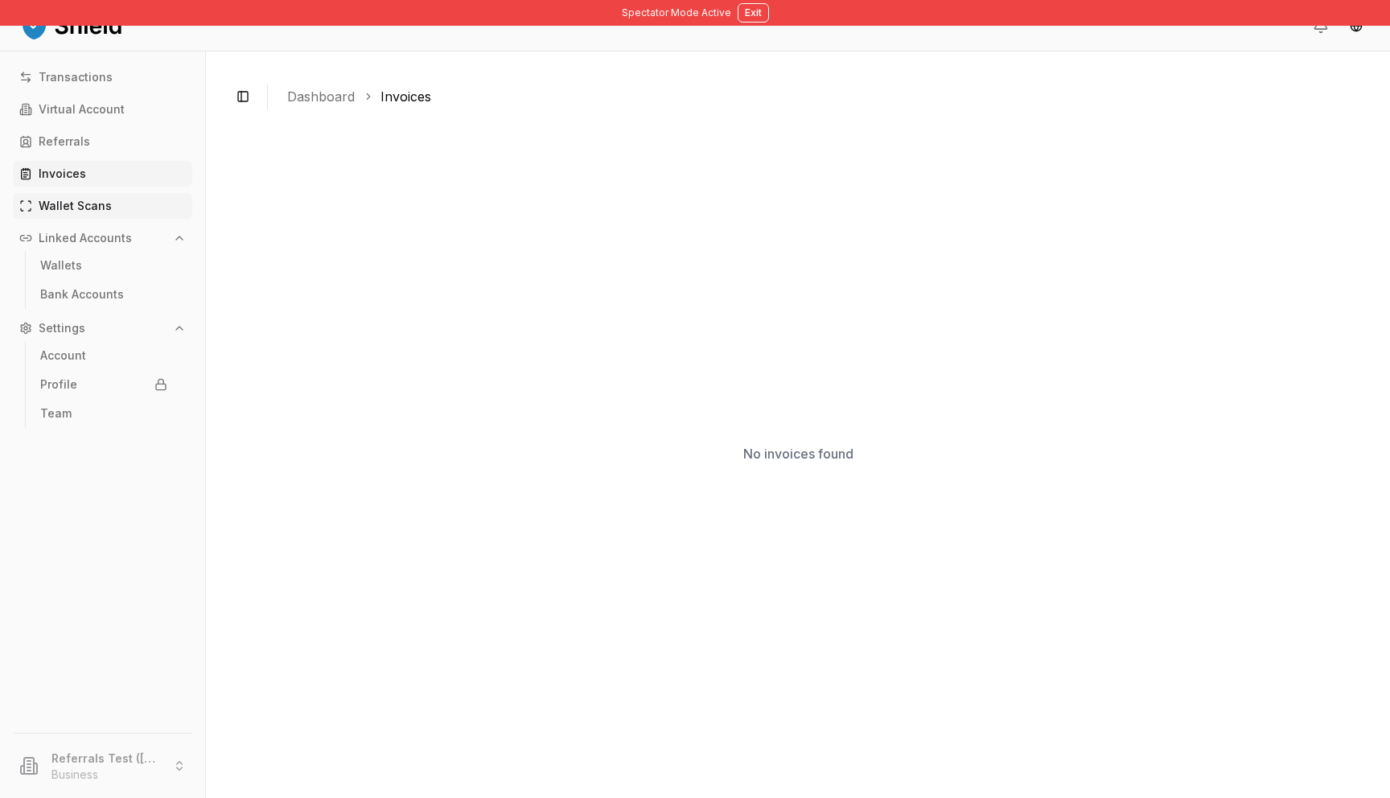
click at [138, 200] on link "Wallet Scans" at bounding box center [102, 206] width 179 height 26
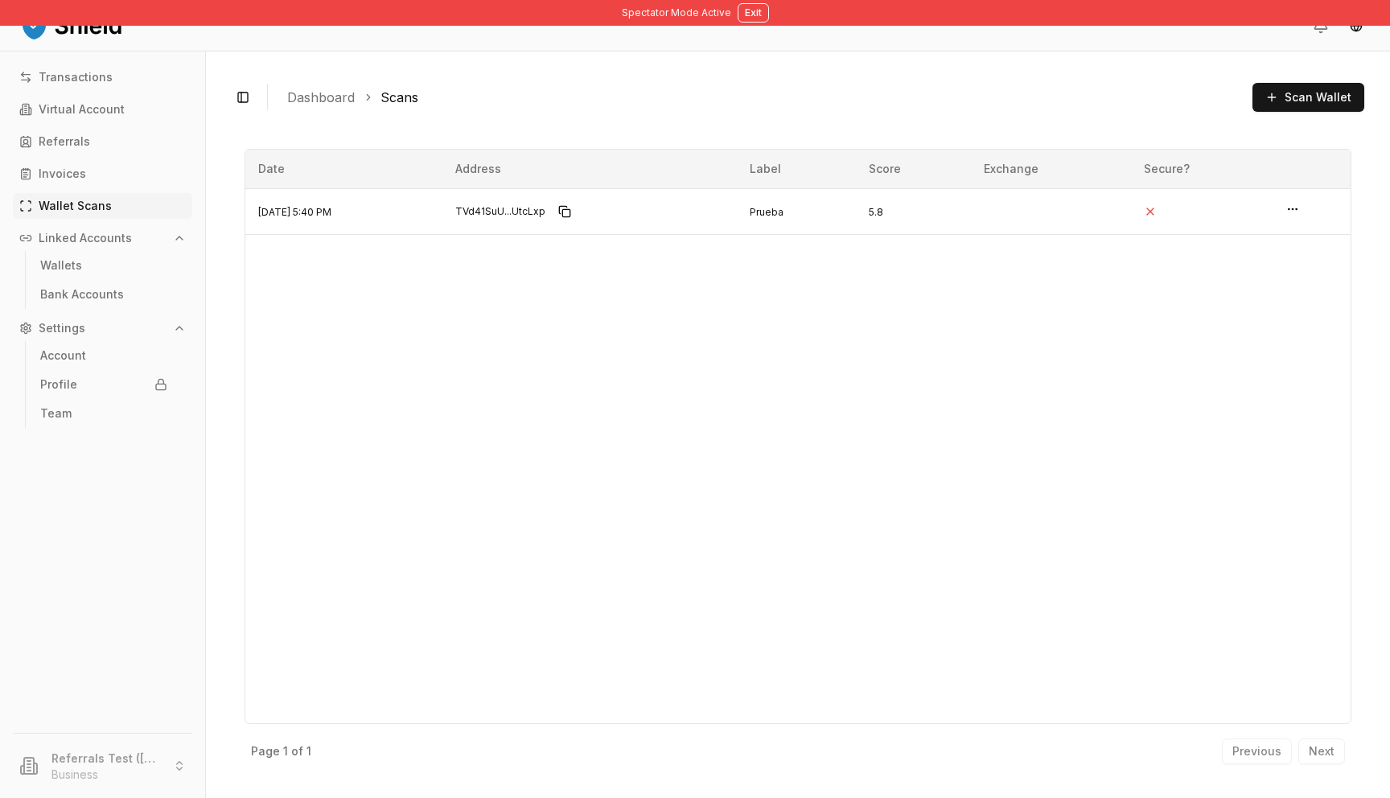
click at [147, 232] on button "Linked Accounts" at bounding box center [102, 238] width 179 height 26
click at [146, 241] on button "Linked Accounts" at bounding box center [102, 238] width 179 height 26
click at [77, 99] on link "Virtual Account" at bounding box center [102, 110] width 179 height 26
click at [69, 80] on p "Transactions" at bounding box center [76, 77] width 74 height 11
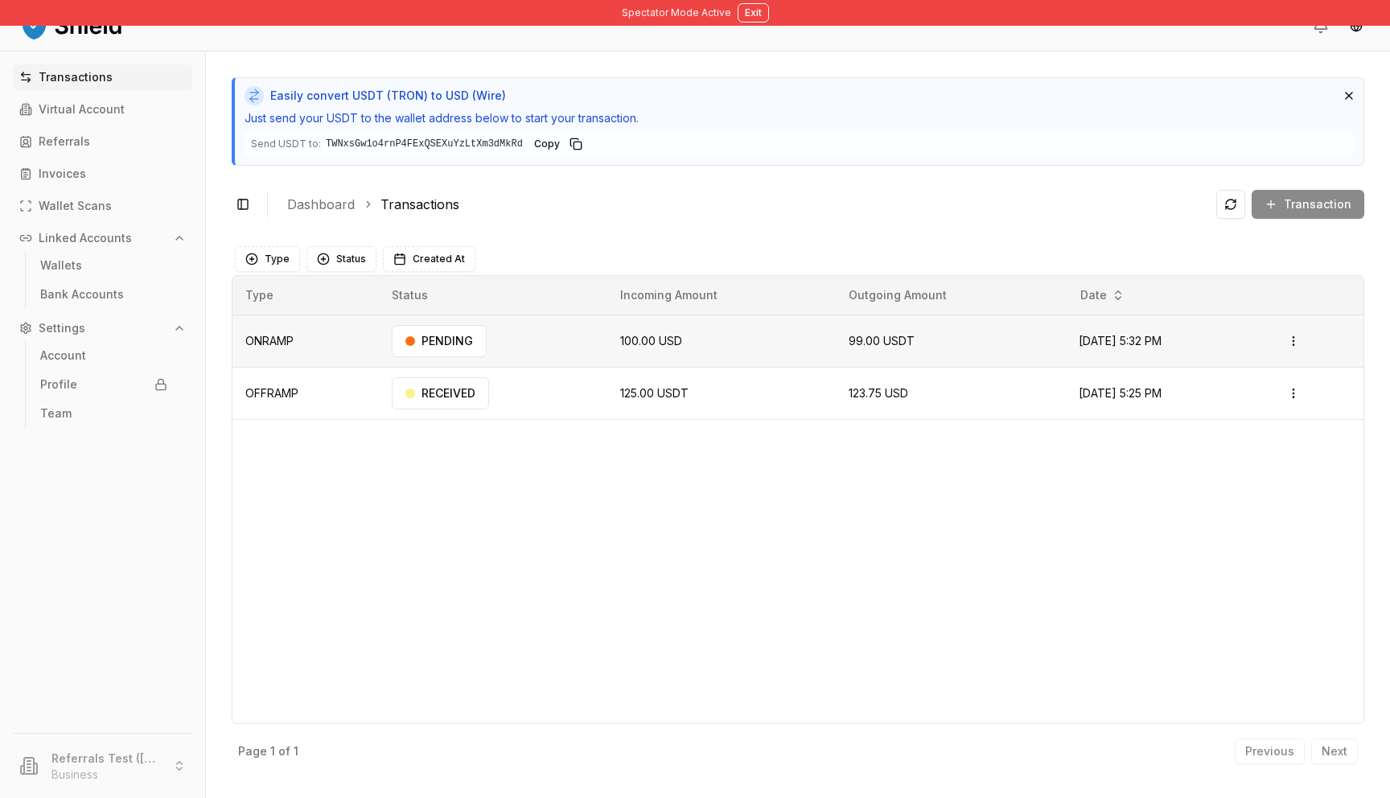
click at [836, 352] on td "99.00 USDT" at bounding box center [951, 341] width 230 height 52
click at [84, 290] on p "Bank Accounts" at bounding box center [82, 294] width 84 height 11
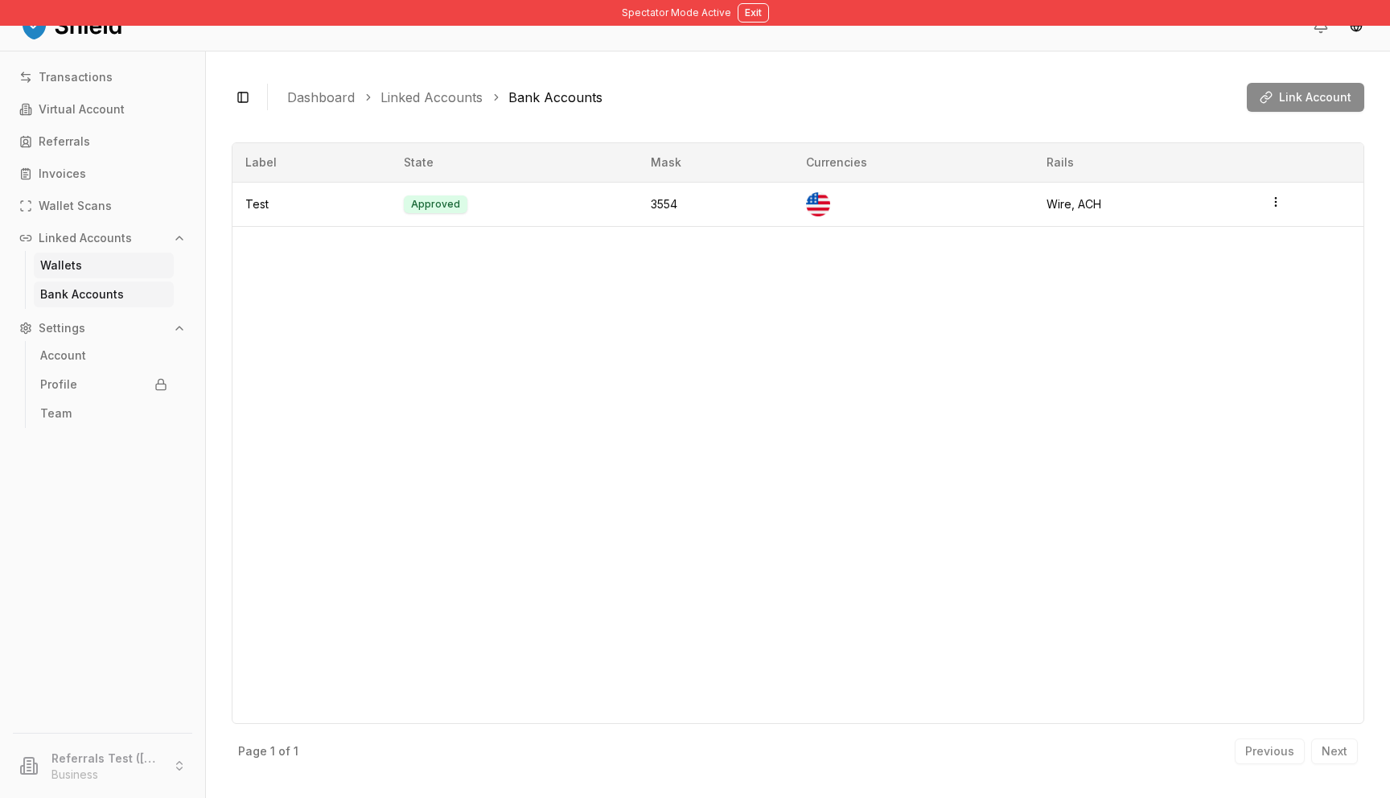
click at [66, 271] on p "Wallets" at bounding box center [61, 265] width 42 height 11
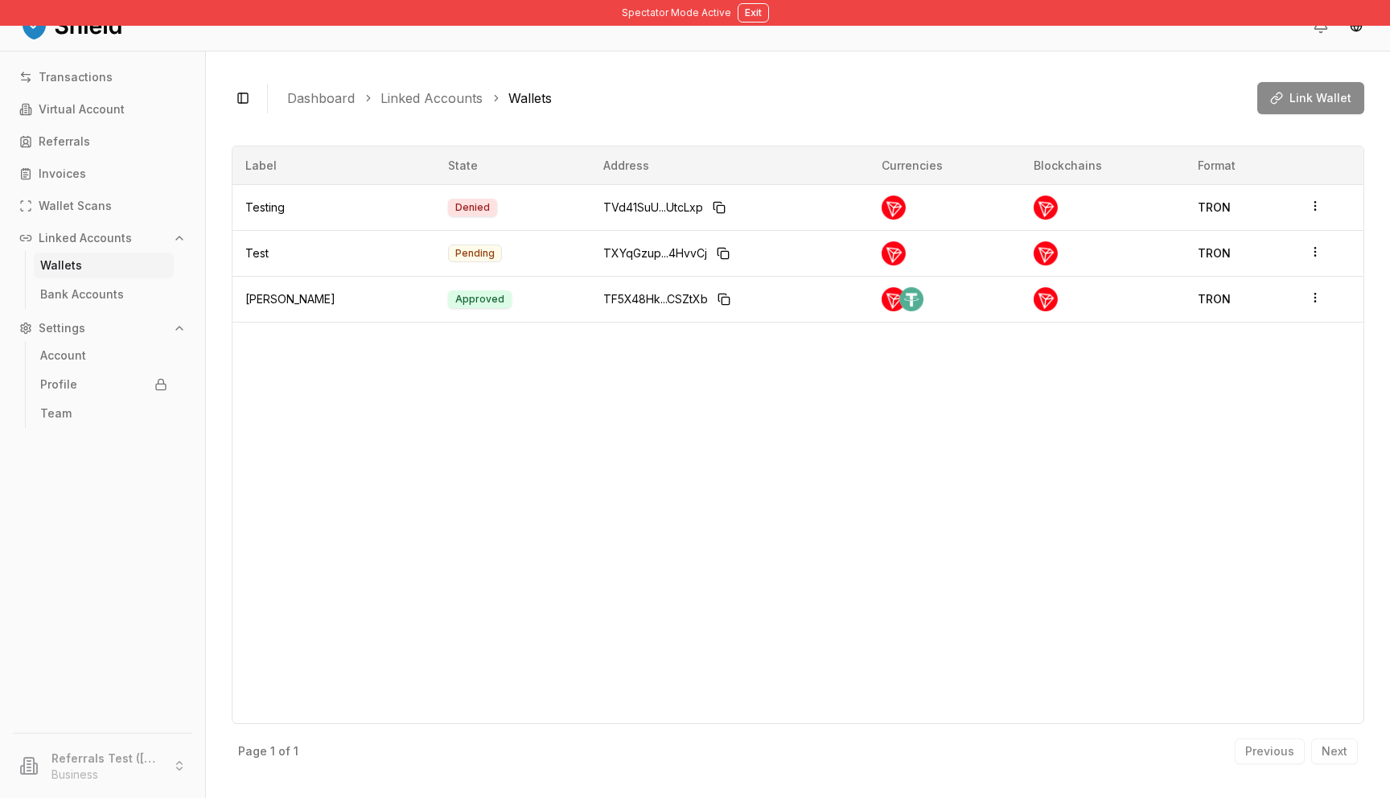
click at [759, 516] on div "Label State Address Currencies Blockchains Format Testing Denied TVd41SuU...Utc…" at bounding box center [798, 435] width 1133 height 578
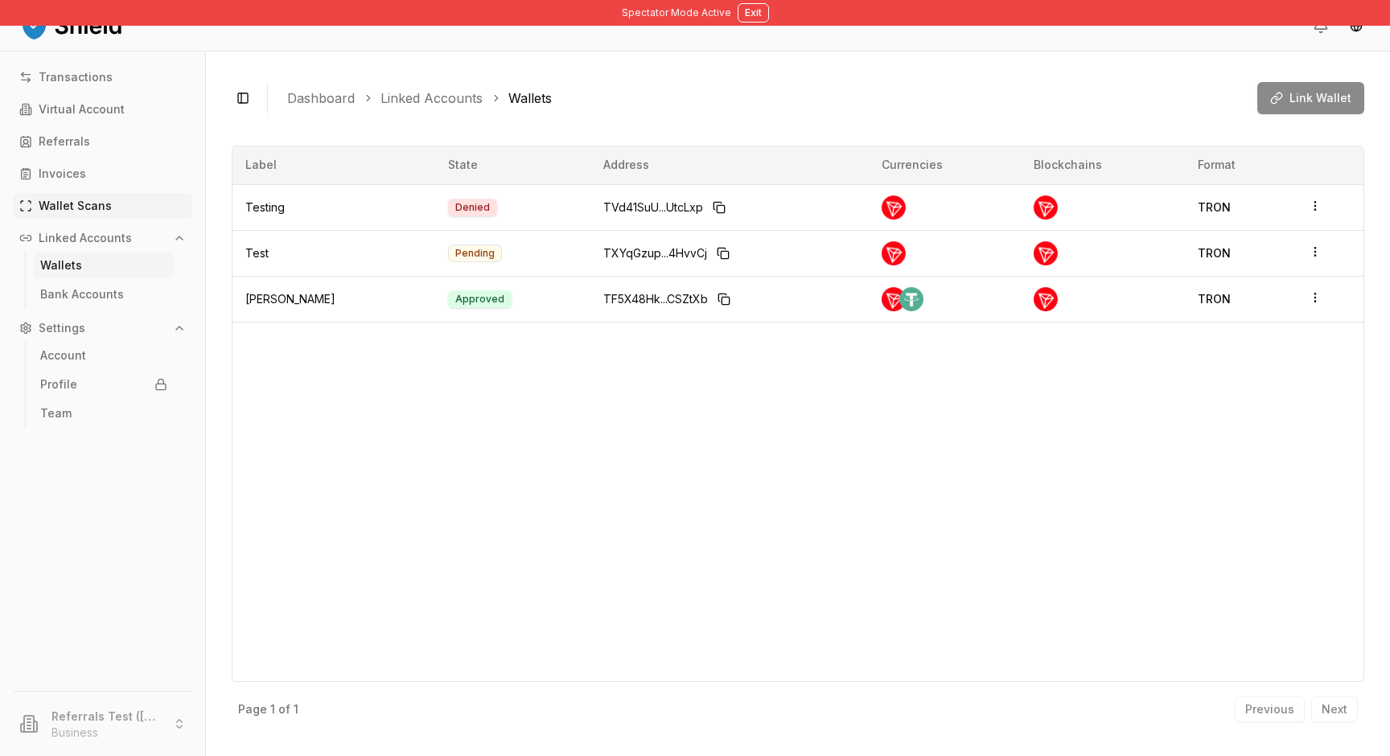
click at [88, 208] on p "Wallet Scans" at bounding box center [75, 205] width 73 height 11
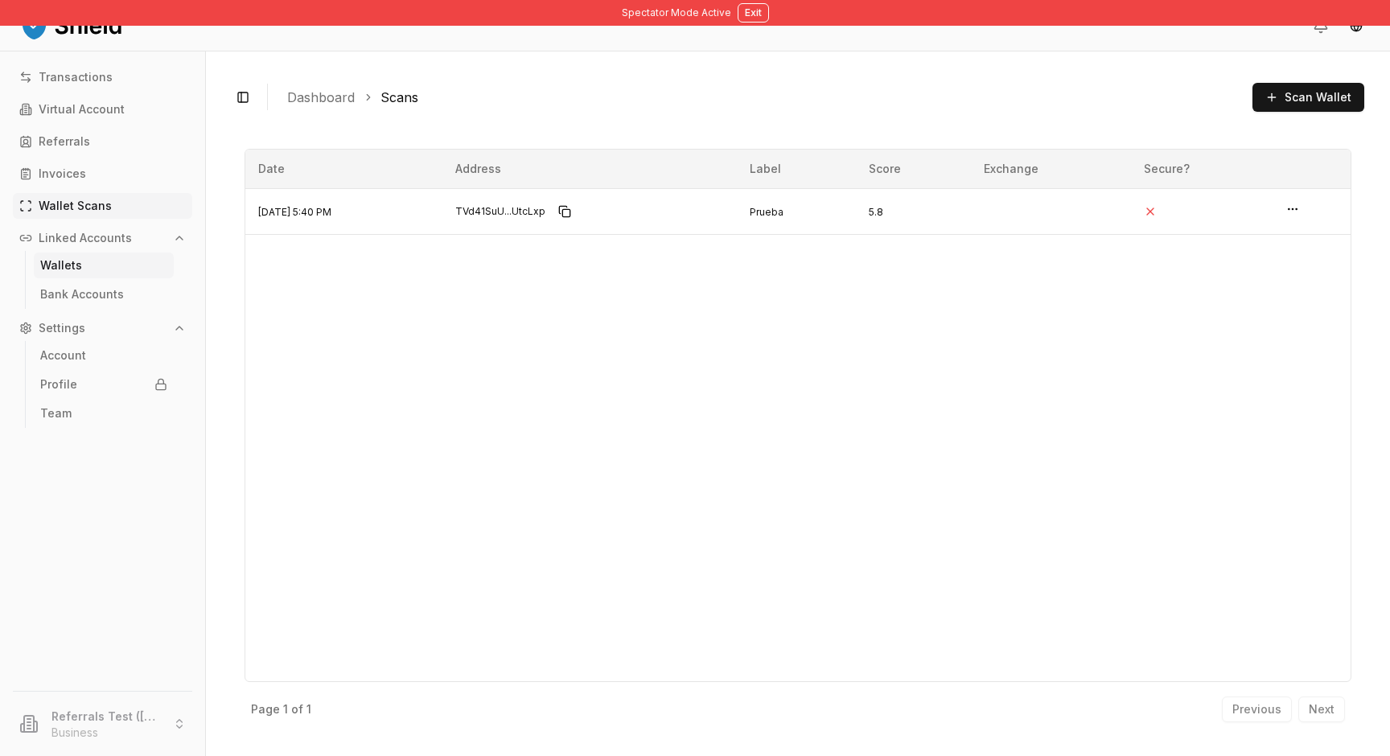
click at [76, 263] on p "Wallets" at bounding box center [61, 265] width 42 height 11
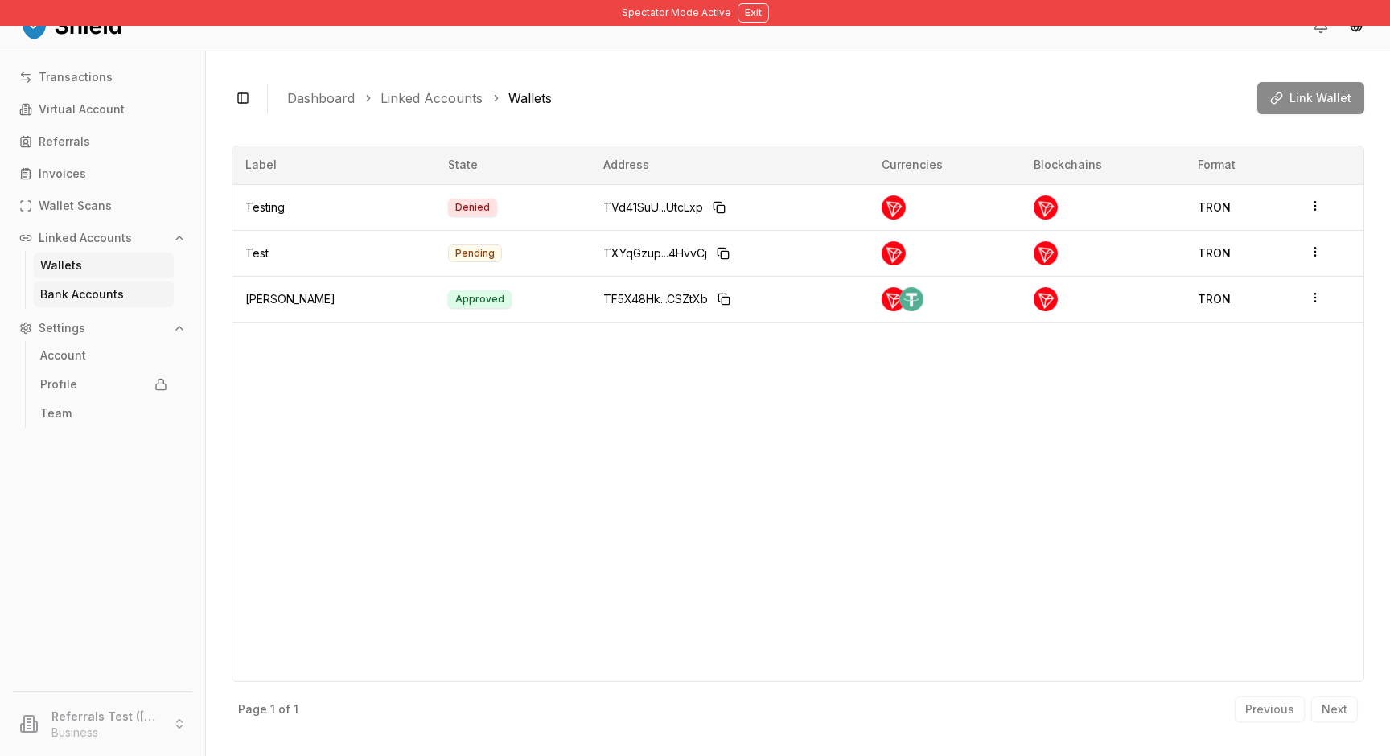
click at [125, 286] on link "Bank Accounts" at bounding box center [104, 295] width 140 height 26
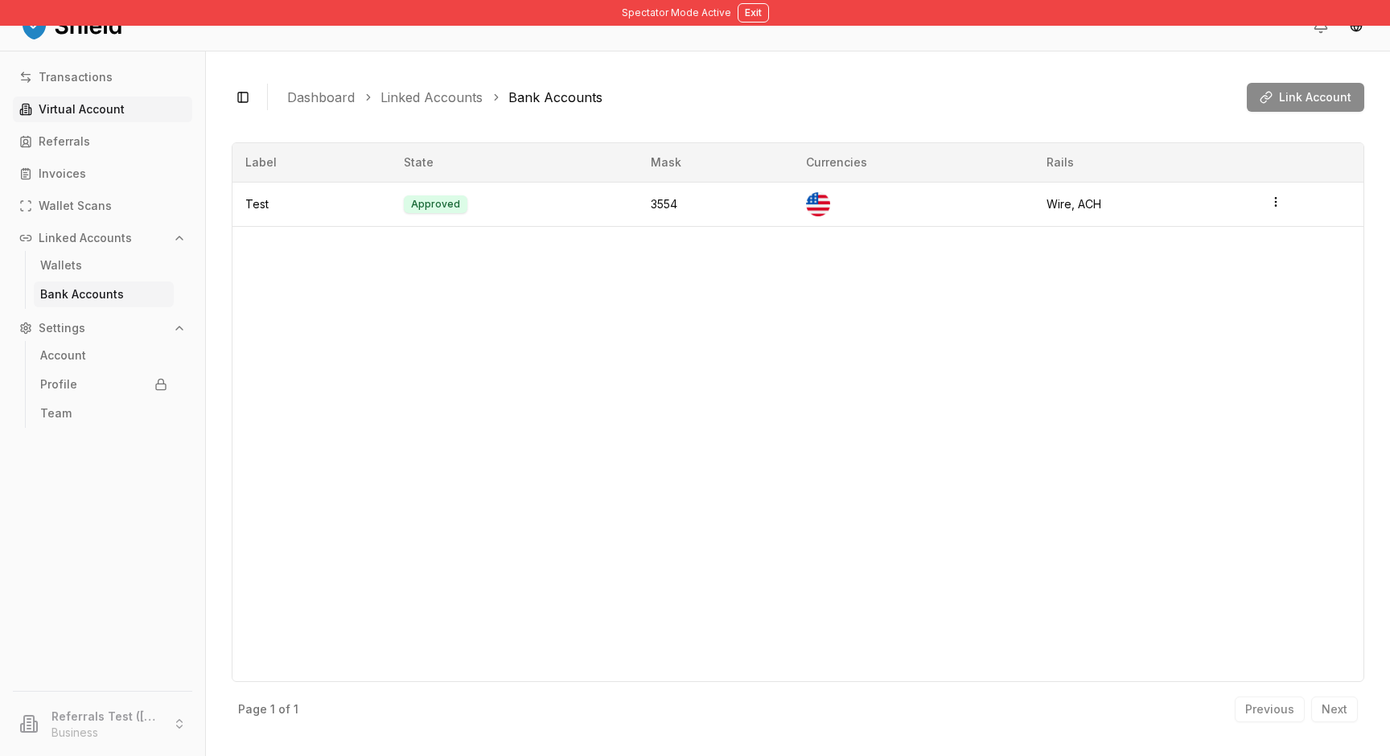
click at [107, 109] on p "Virtual Account" at bounding box center [82, 109] width 86 height 11
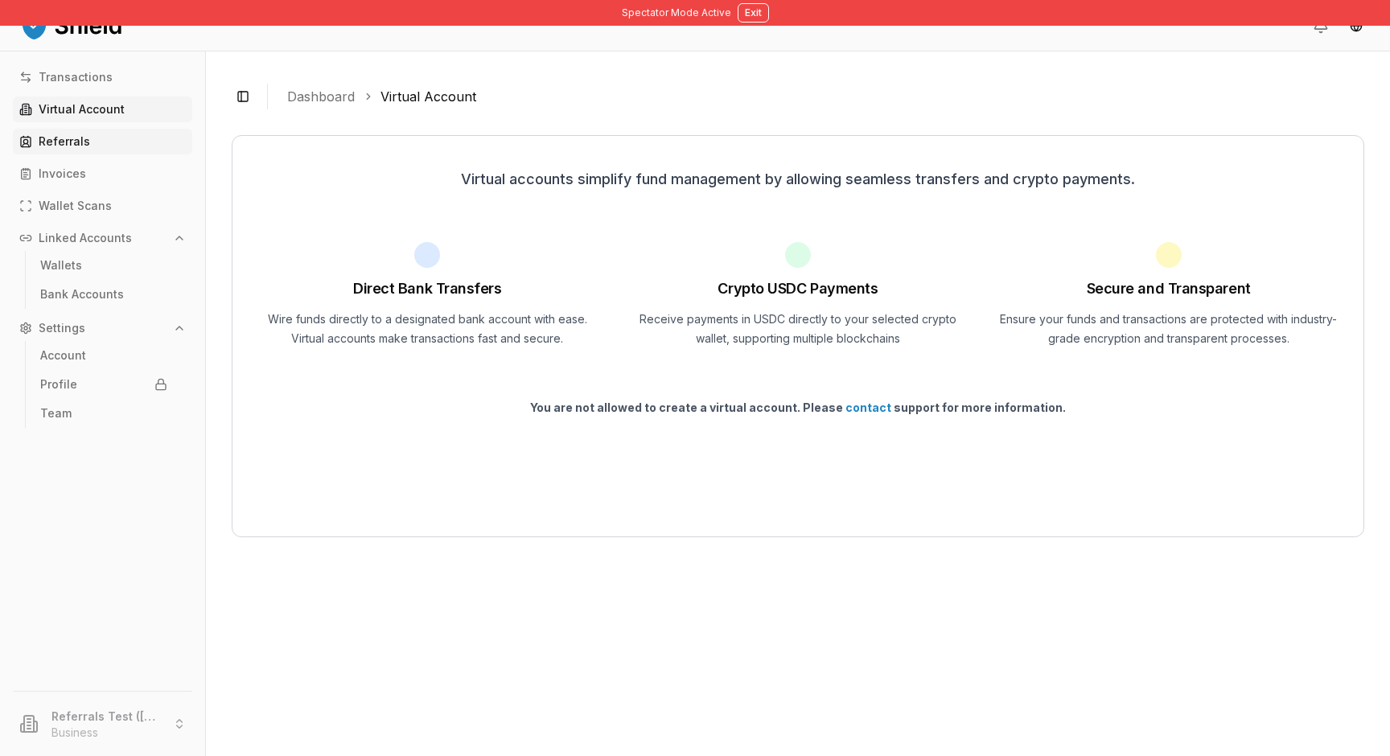
click at [140, 138] on link "Referrals" at bounding box center [102, 142] width 179 height 26
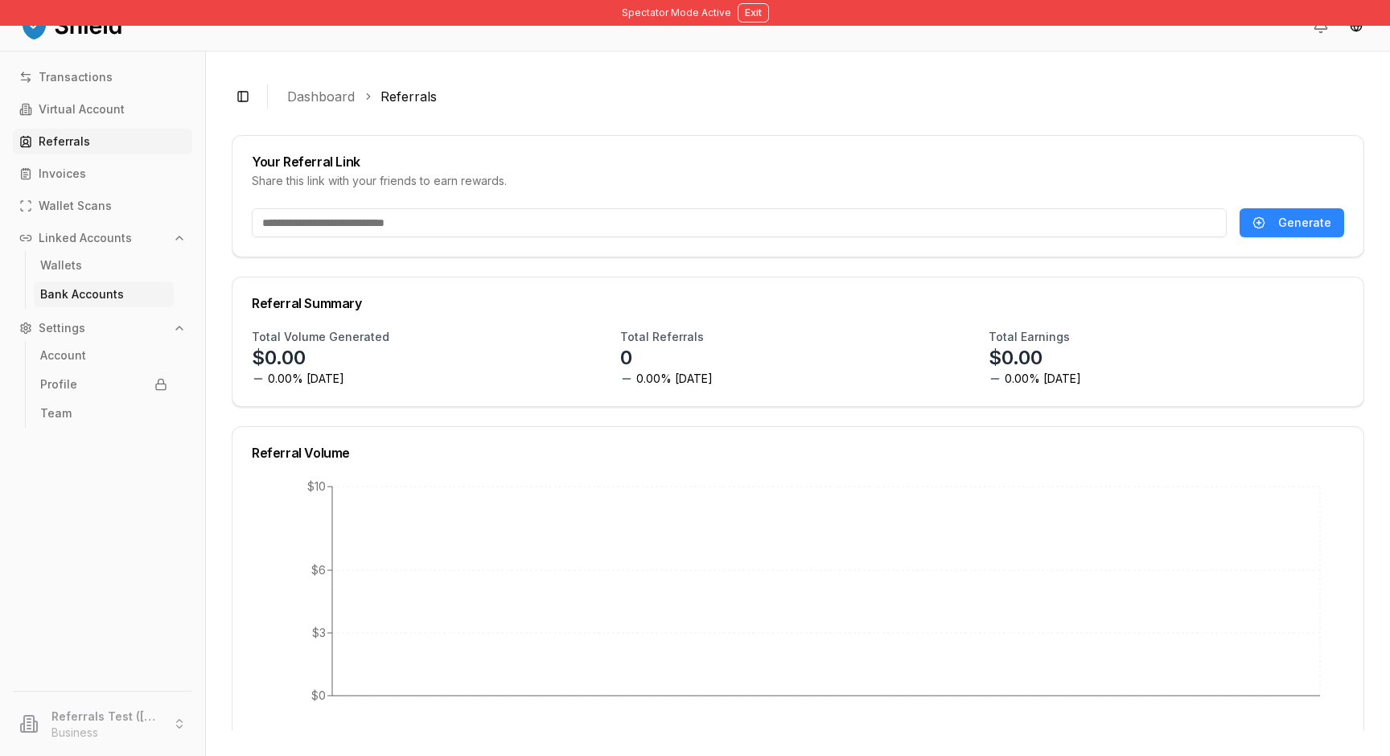
click at [72, 296] on p "Bank Accounts" at bounding box center [82, 294] width 84 height 11
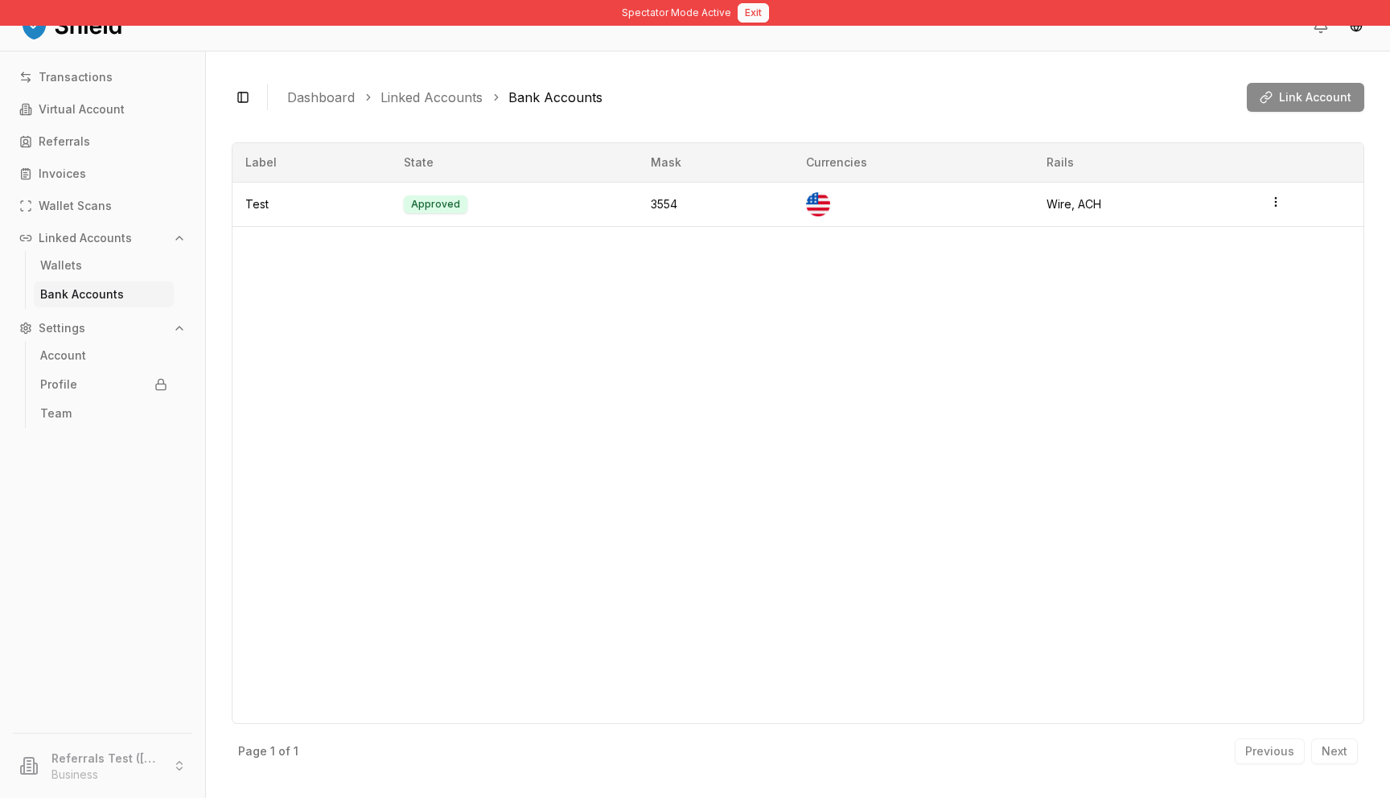
click at [757, 20] on button "Exit" at bounding box center [753, 12] width 31 height 19
